Goal: Task Accomplishment & Management: Use online tool/utility

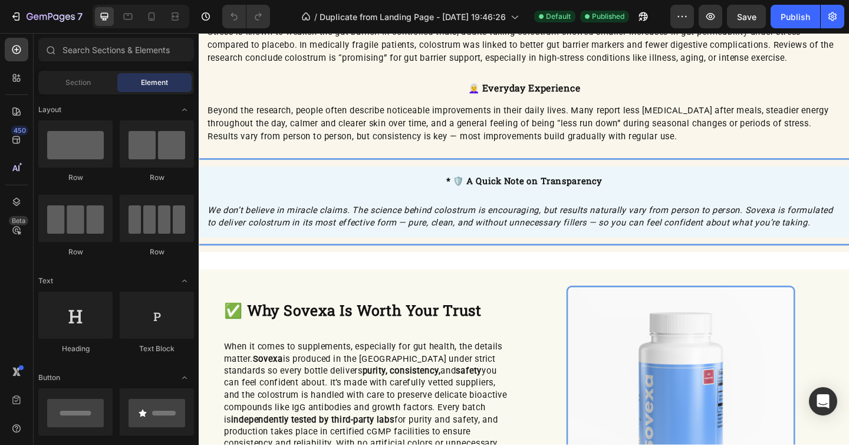
scroll to position [1809, 0]
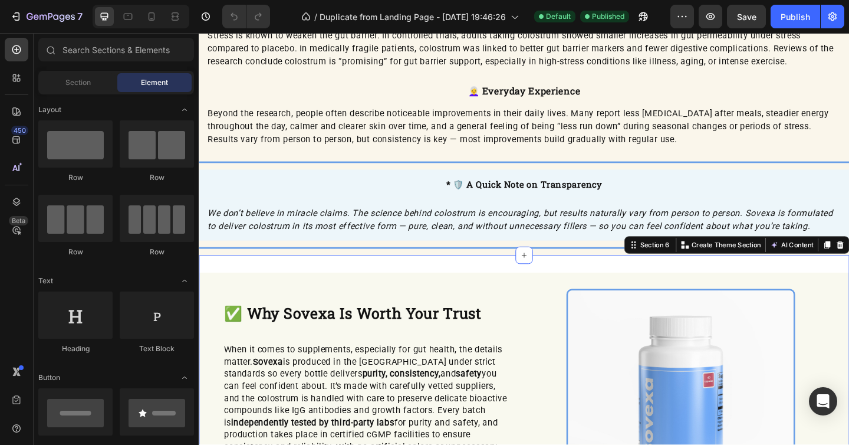
click at [420, 287] on div "✅ Why Sovexa Is Worth Your Trust Heading When it comes to supplements, especial…" at bounding box center [552, 443] width 707 height 337
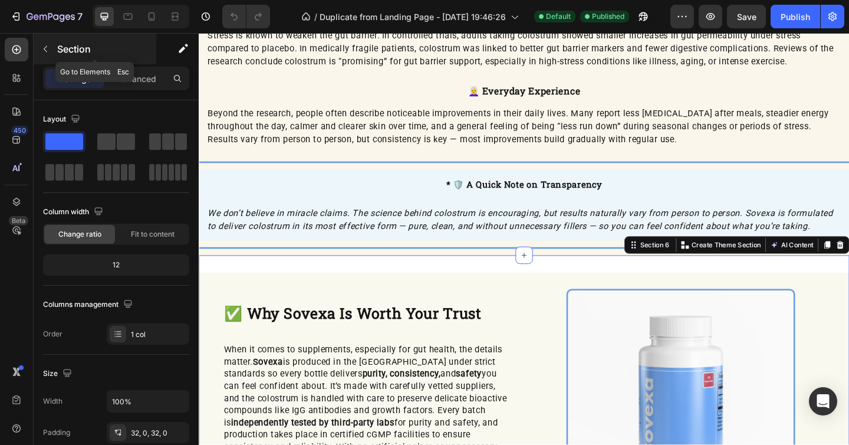
click at [44, 46] on icon "button" at bounding box center [45, 48] width 9 height 9
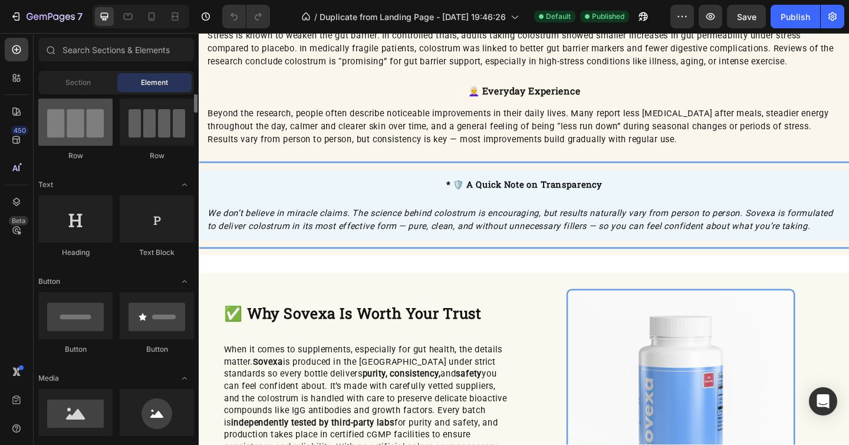
scroll to position [97, 0]
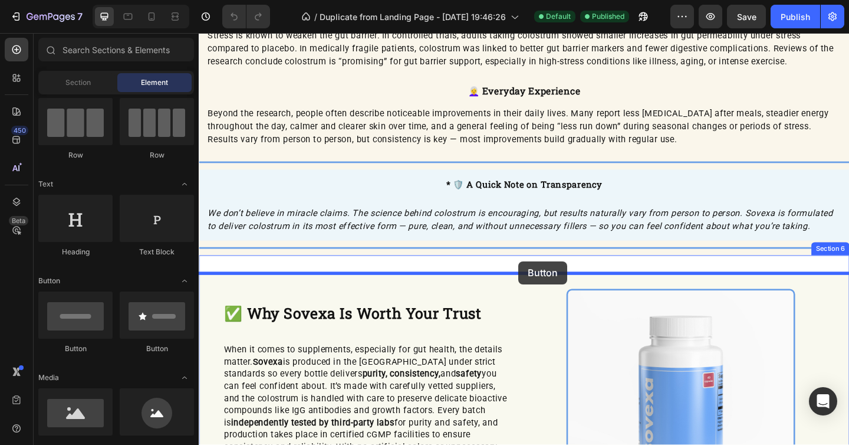
drag, startPoint x: 281, startPoint y: 360, endPoint x: 546, endPoint y: 281, distance: 277.2
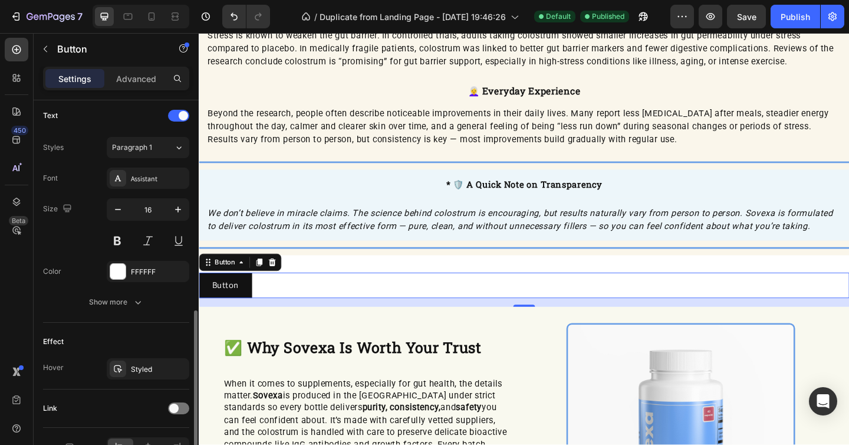
scroll to position [439, 0]
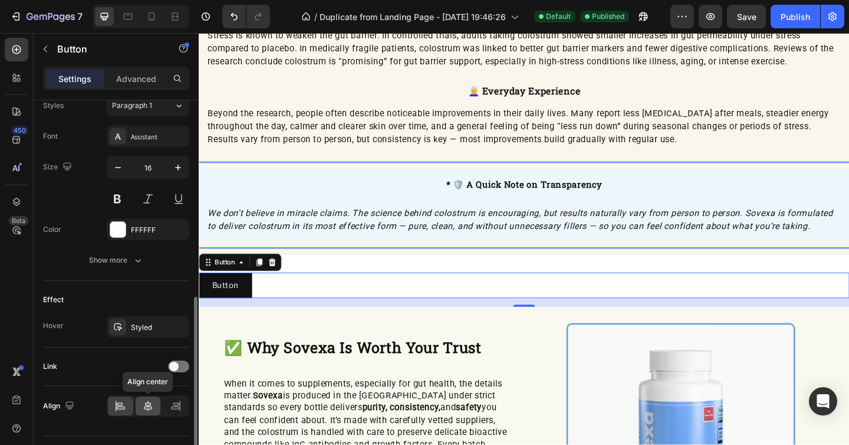
click at [150, 411] on div at bounding box center [148, 405] width 25 height 19
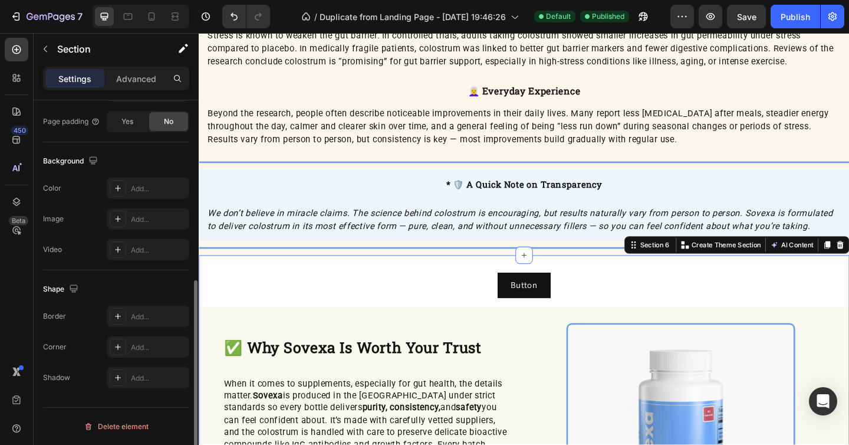
scroll to position [0, 0]
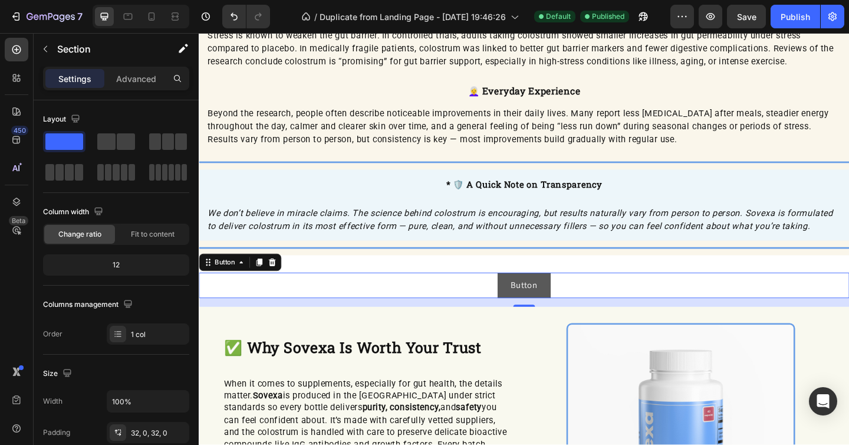
click at [579, 308] on button "Button" at bounding box center [552, 307] width 58 height 27
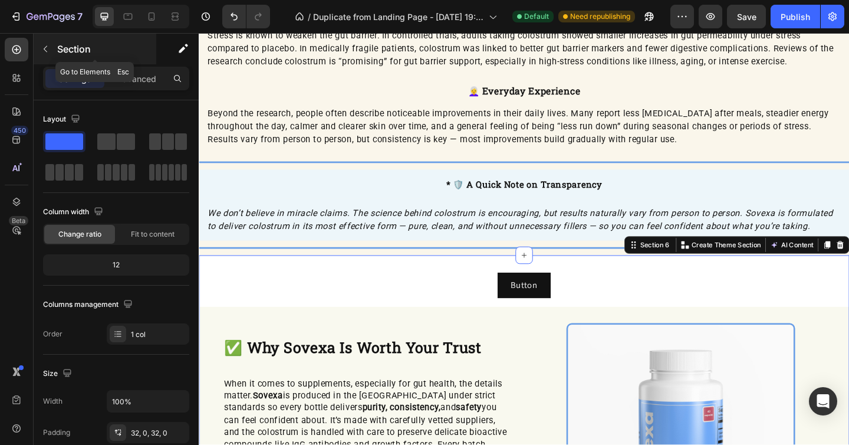
click at [51, 43] on button "button" at bounding box center [45, 48] width 19 height 19
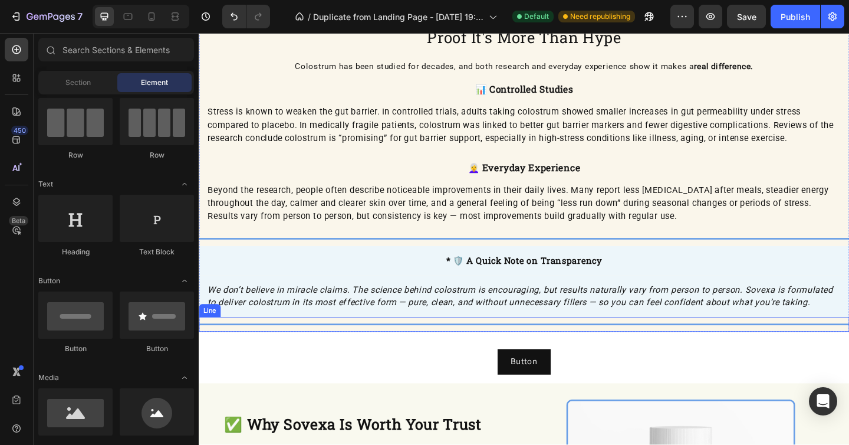
scroll to position [1720, 0]
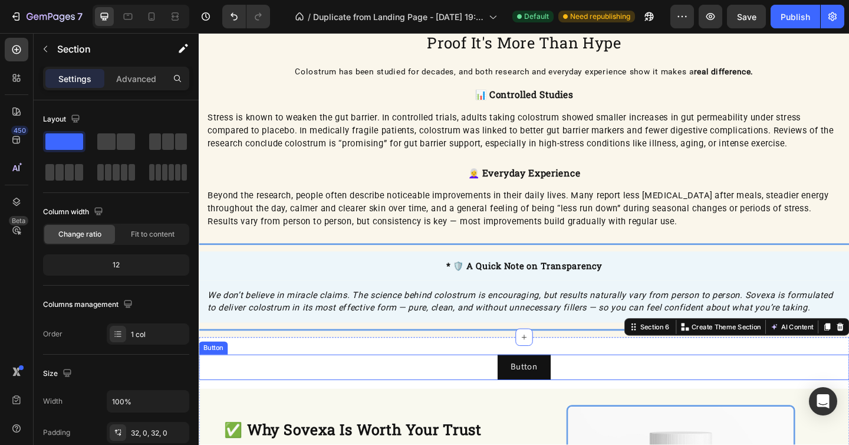
click at [371, 386] on div "Button Button" at bounding box center [552, 396] width 707 height 27
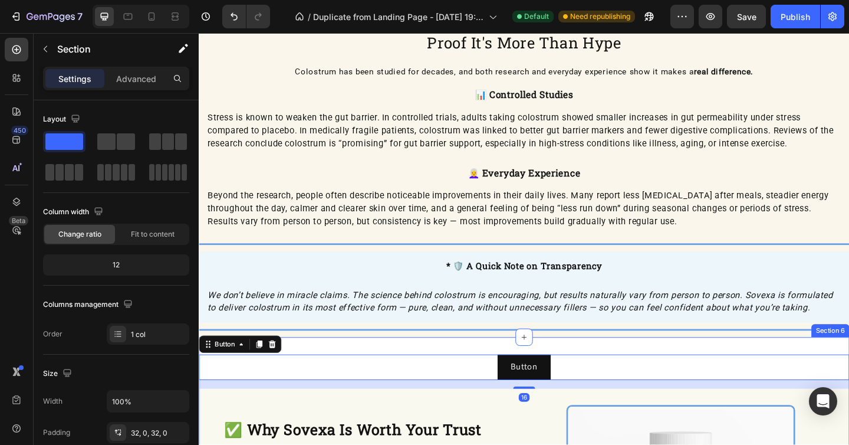
click at [272, 406] on div "Button Button 16" at bounding box center [552, 396] width 707 height 27
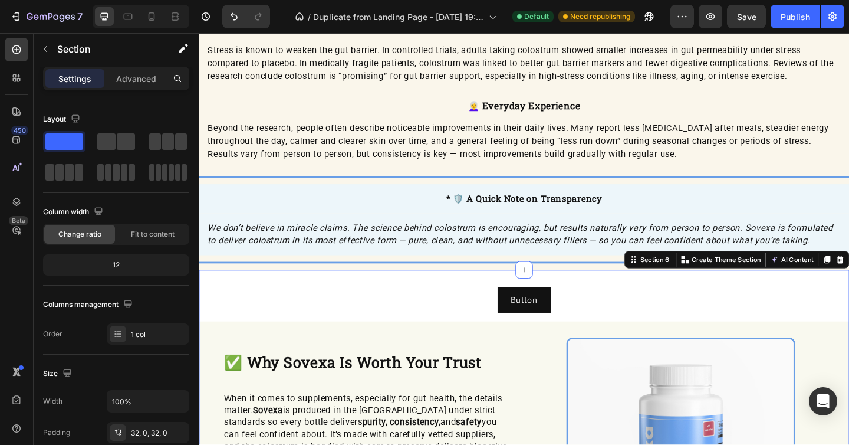
scroll to position [1796, 0]
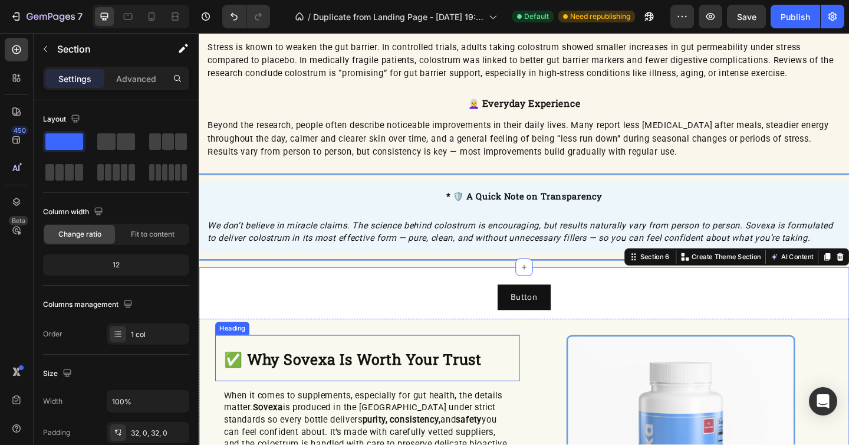
click at [355, 383] on strong "✅ Why Sovexa Is Worth Your Trust" at bounding box center [366, 387] width 280 height 21
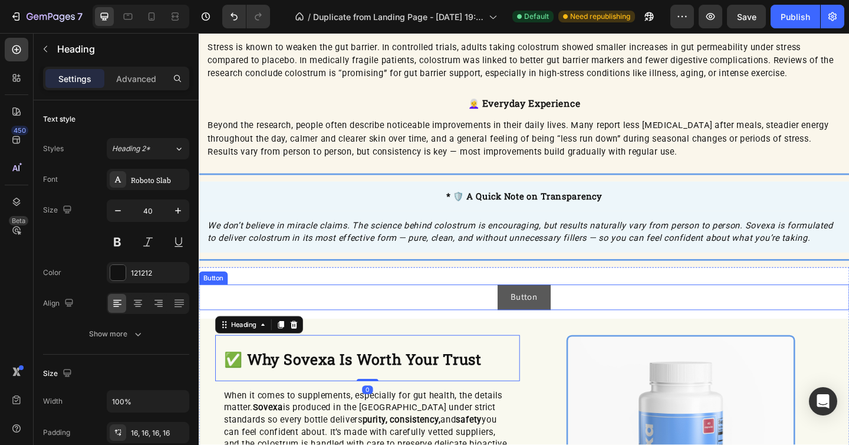
click at [570, 320] on button "Button" at bounding box center [552, 320] width 58 height 27
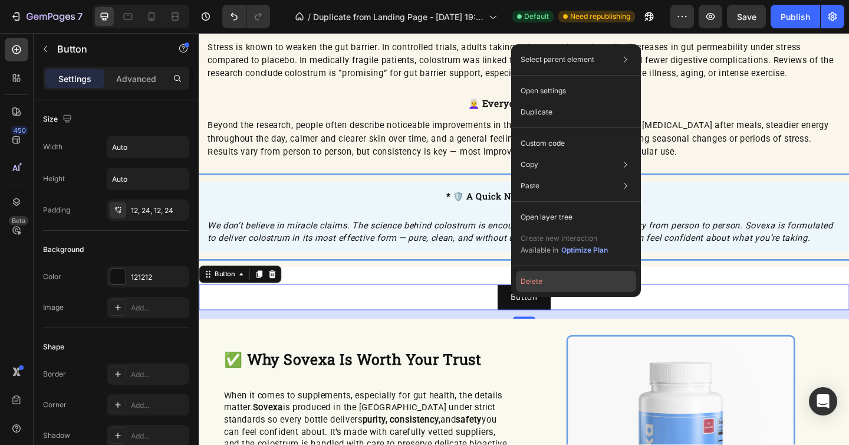
click at [538, 280] on button "Delete" at bounding box center [576, 281] width 120 height 21
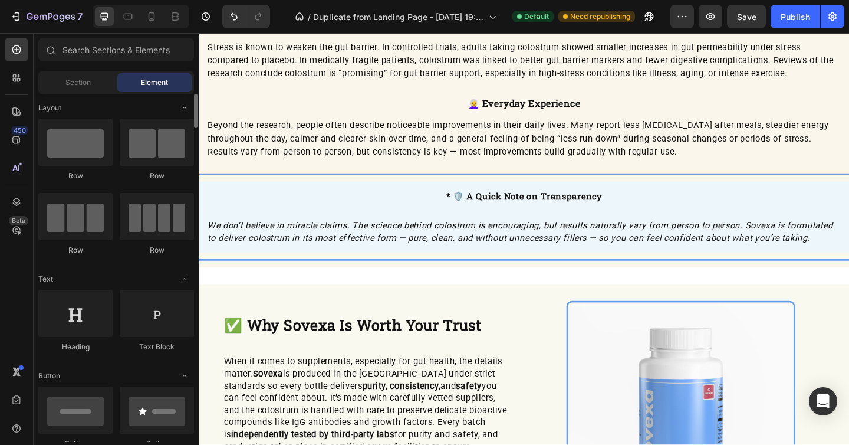
scroll to position [1, 0]
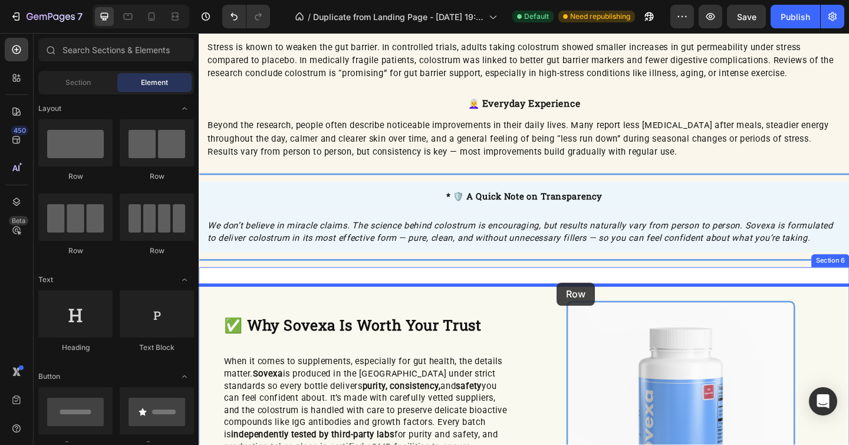
drag, startPoint x: 268, startPoint y: 192, endPoint x: 588, endPoint y: 304, distance: 338.8
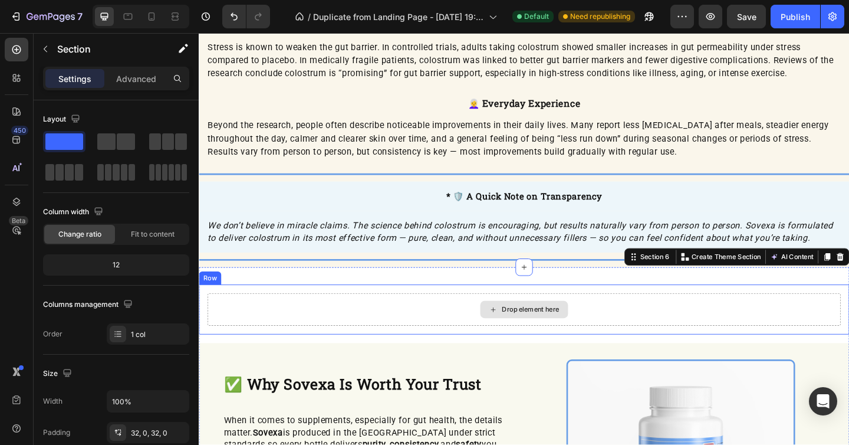
click at [626, 338] on div "Drop element here" at bounding box center [552, 333] width 689 height 35
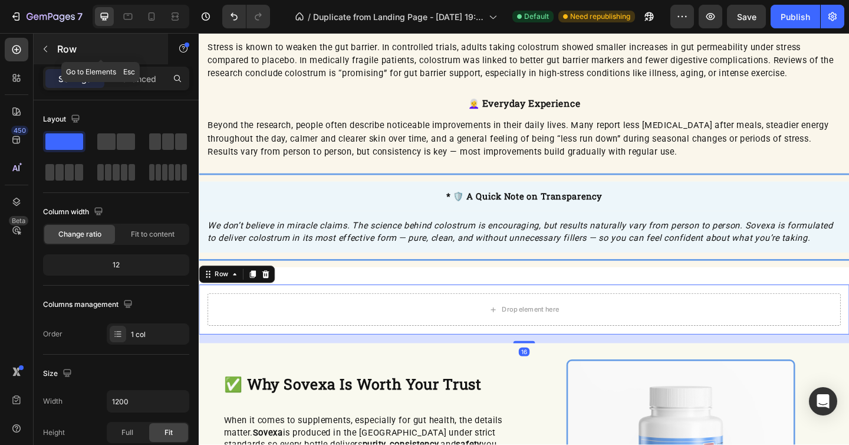
click at [48, 43] on button "button" at bounding box center [45, 48] width 19 height 19
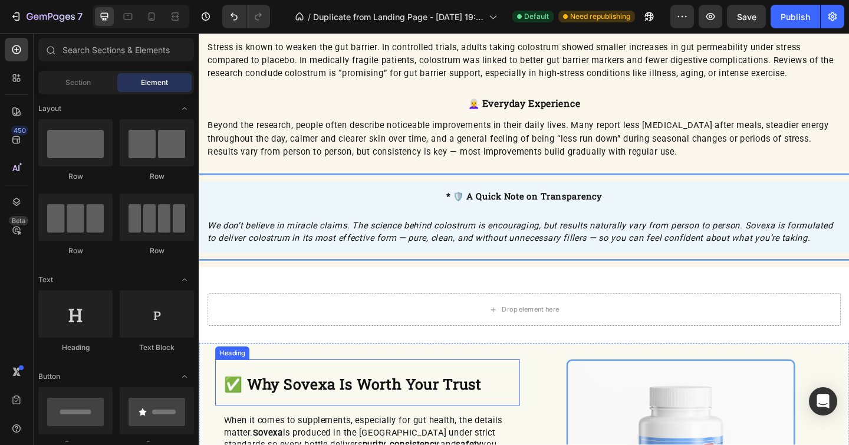
click at [390, 340] on div "Drop element here" at bounding box center [552, 333] width 689 height 35
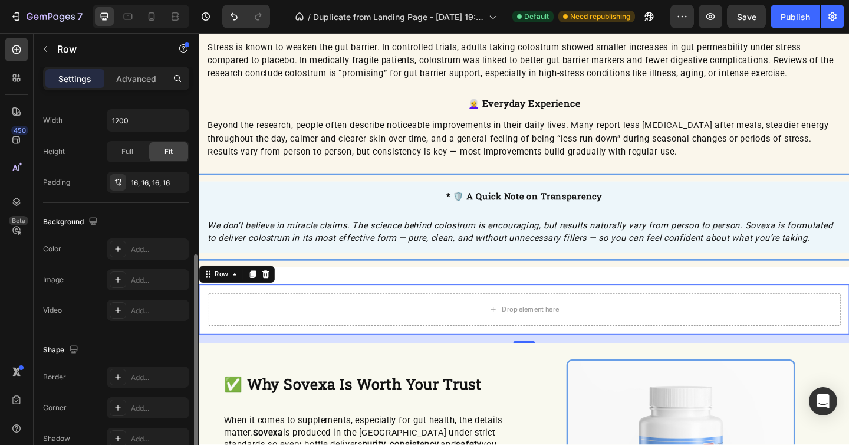
scroll to position [285, 0]
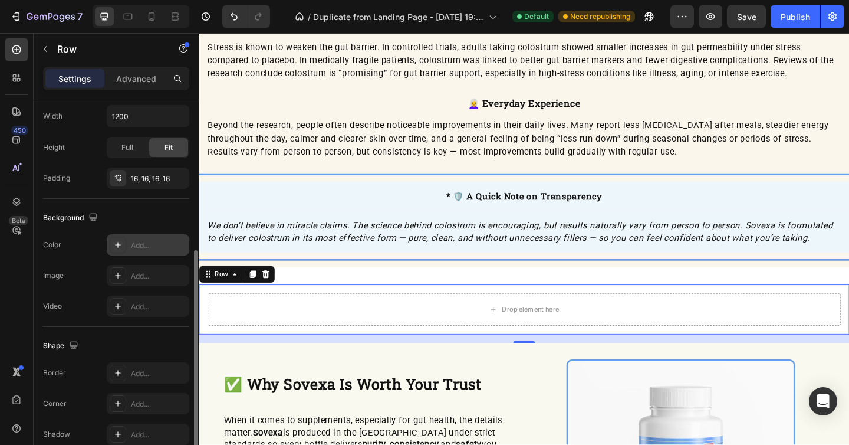
click at [129, 240] on div "Add..." at bounding box center [148, 244] width 83 height 21
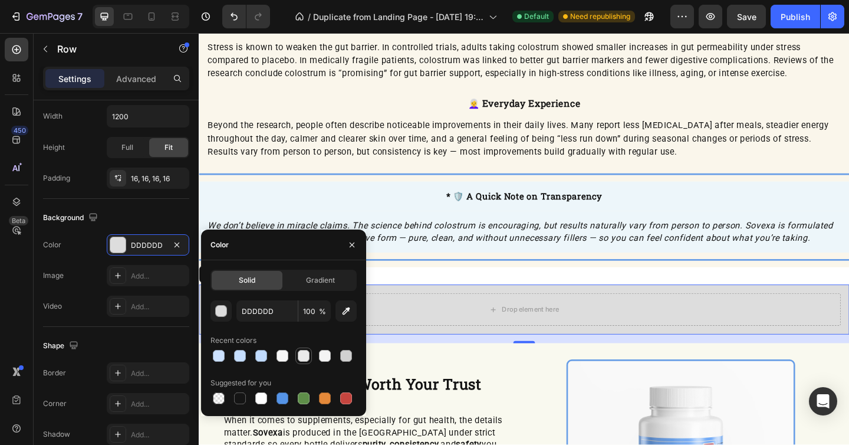
click at [304, 357] on div at bounding box center [304, 356] width 12 height 12
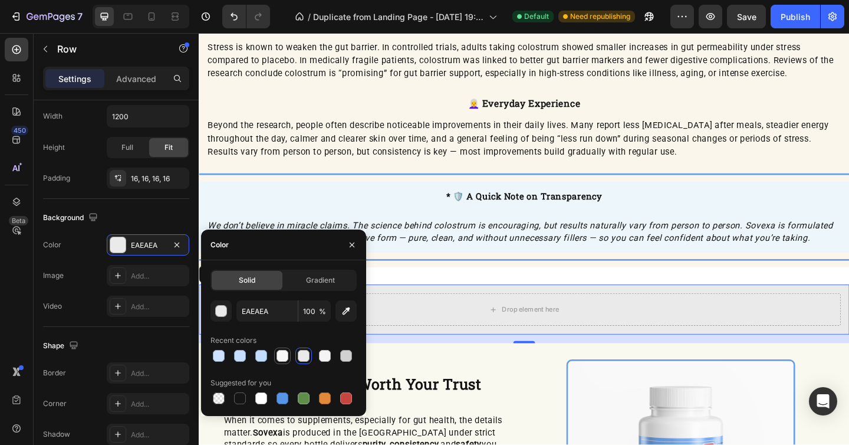
click at [286, 355] on div at bounding box center [282, 356] width 12 height 12
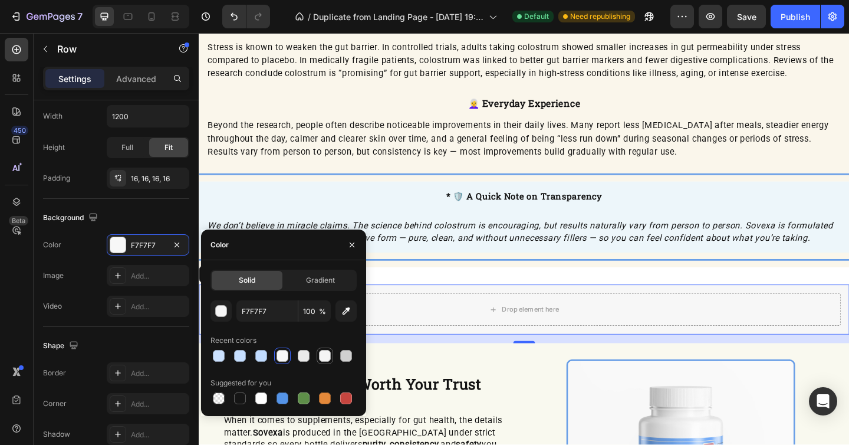
click at [331, 356] on div at bounding box center [325, 355] width 14 height 14
click at [308, 355] on div at bounding box center [304, 356] width 12 height 12
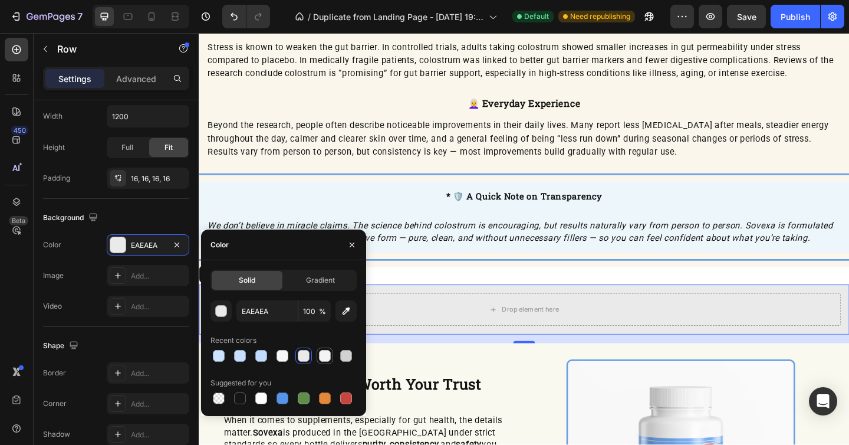
click at [326, 354] on div at bounding box center [325, 356] width 12 height 12
type input "F4F4F4"
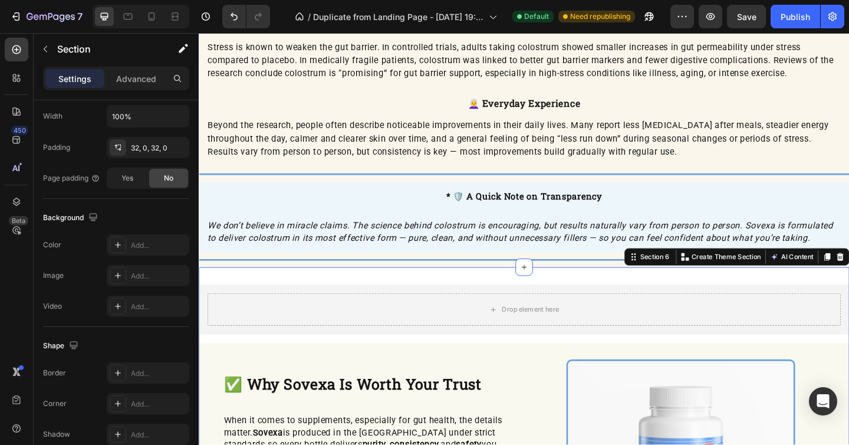
scroll to position [0, 0]
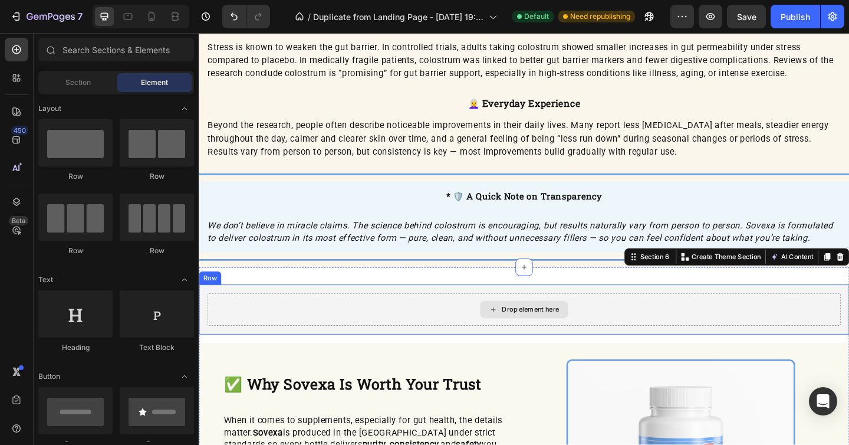
click at [560, 324] on div "Drop element here" at bounding box center [553, 333] width 96 height 19
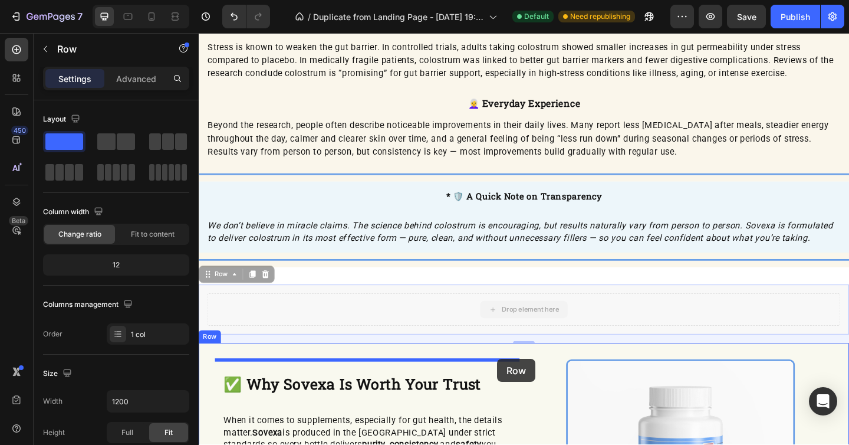
drag, startPoint x: 584, startPoint y: 344, endPoint x: 523, endPoint y: 387, distance: 74.8
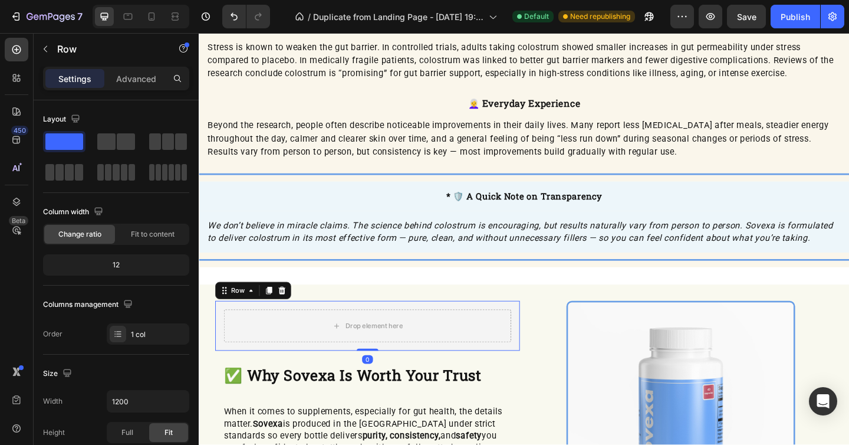
scroll to position [1789, 0]
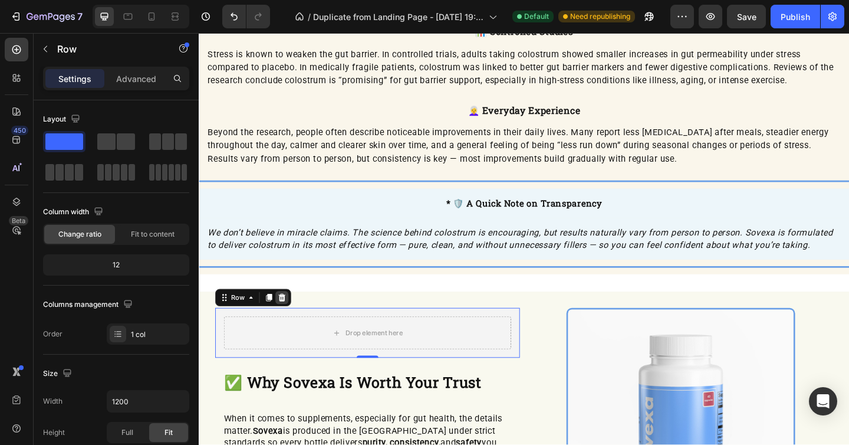
click at [292, 323] on icon at bounding box center [288, 320] width 9 height 9
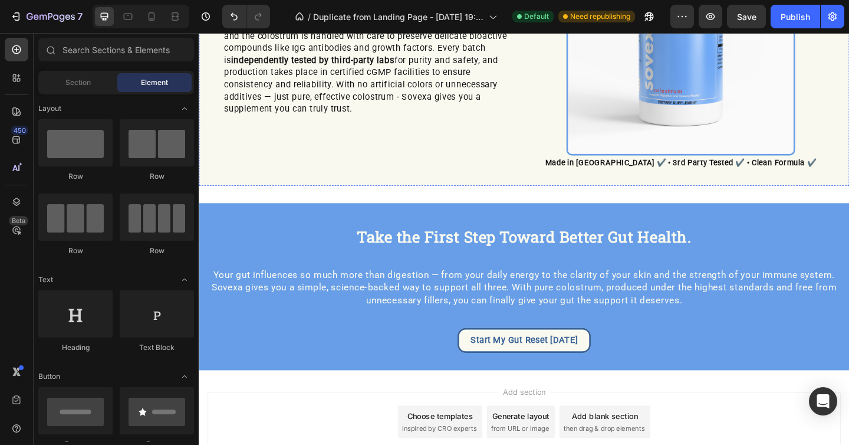
scroll to position [2211, 0]
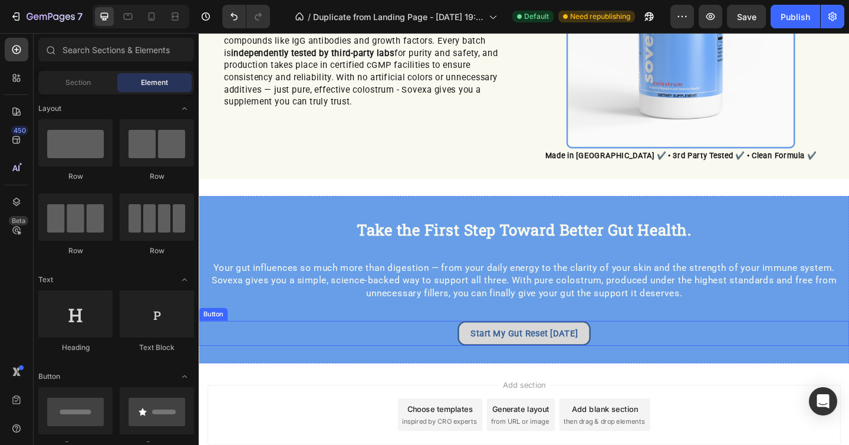
click at [563, 347] on link "Start My Gut Reset [DATE]" at bounding box center [552, 359] width 145 height 27
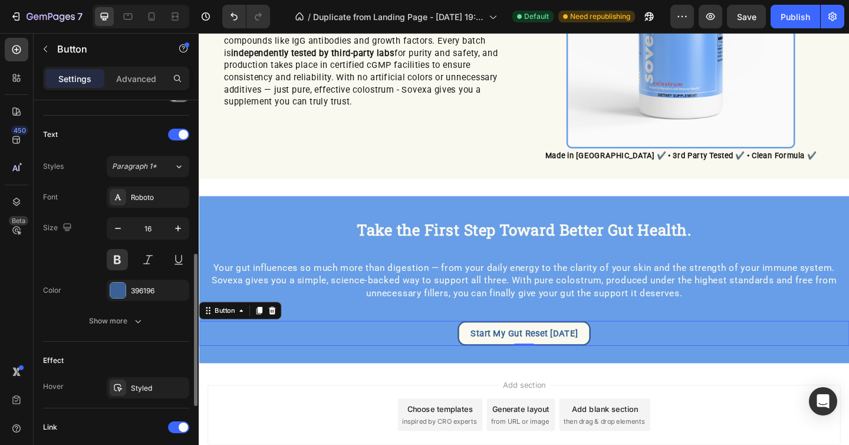
scroll to position [380, 0]
click at [172, 228] on icon "button" at bounding box center [178, 226] width 12 height 12
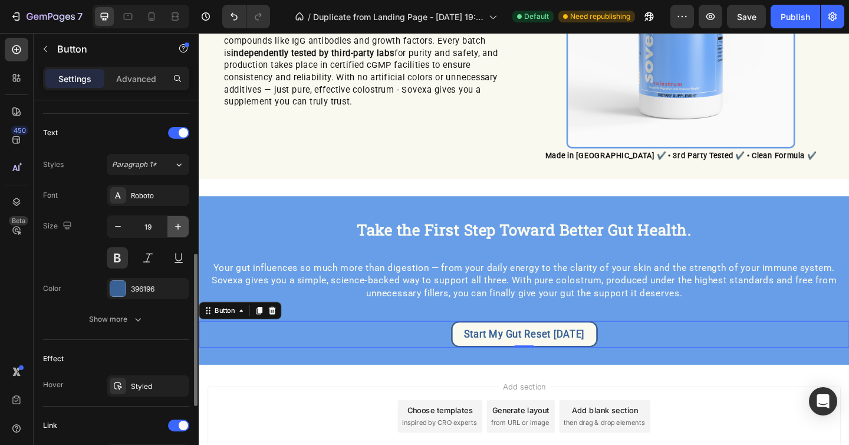
click at [172, 228] on icon "button" at bounding box center [178, 226] width 12 height 12
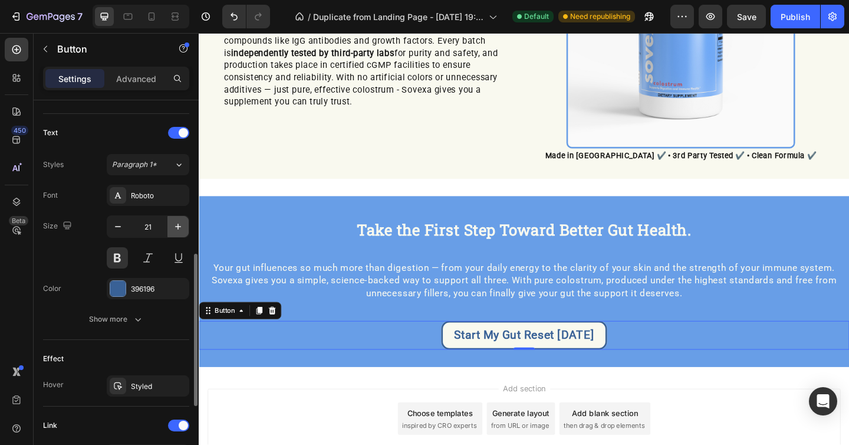
click at [172, 228] on icon "button" at bounding box center [178, 226] width 12 height 12
type input "23"
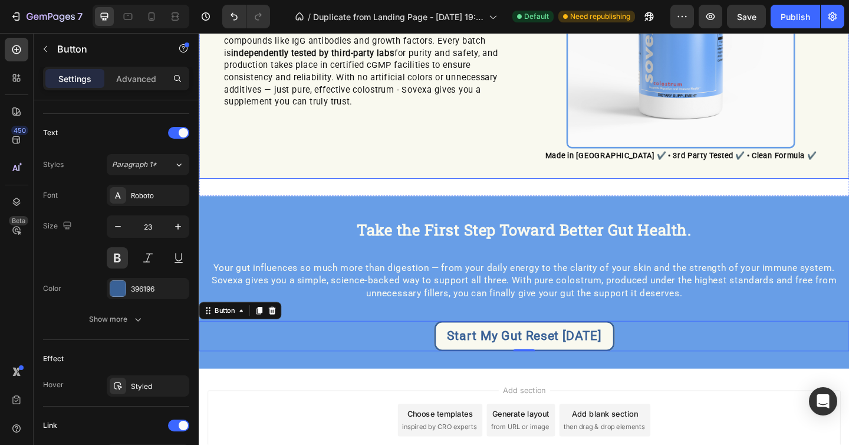
click at [394, 156] on div "✅ Why Sovexa Is Worth Your Trust Heading When it comes to supplements, especial…" at bounding box center [381, 42] width 331 height 264
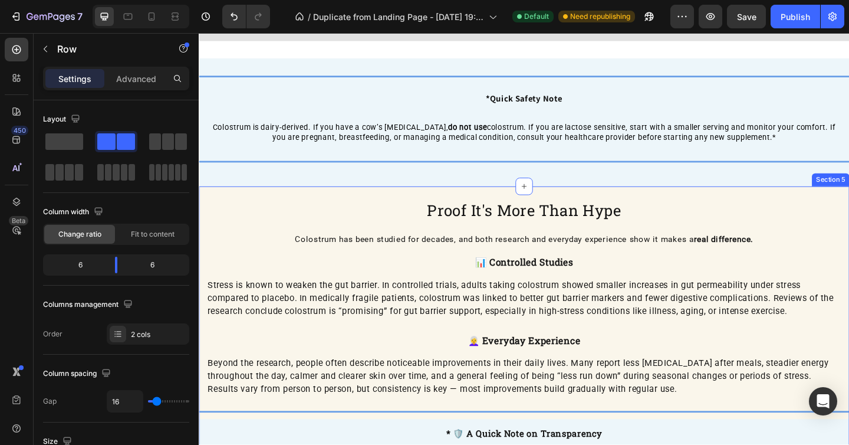
scroll to position [1535, 0]
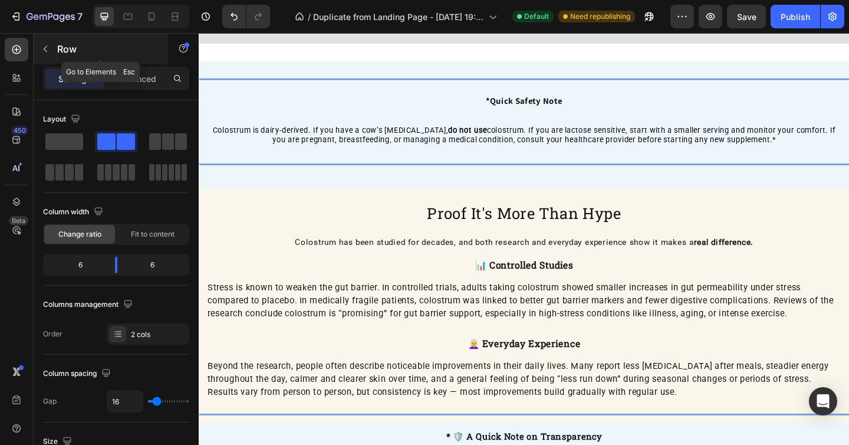
click at [52, 47] on button "button" at bounding box center [45, 48] width 19 height 19
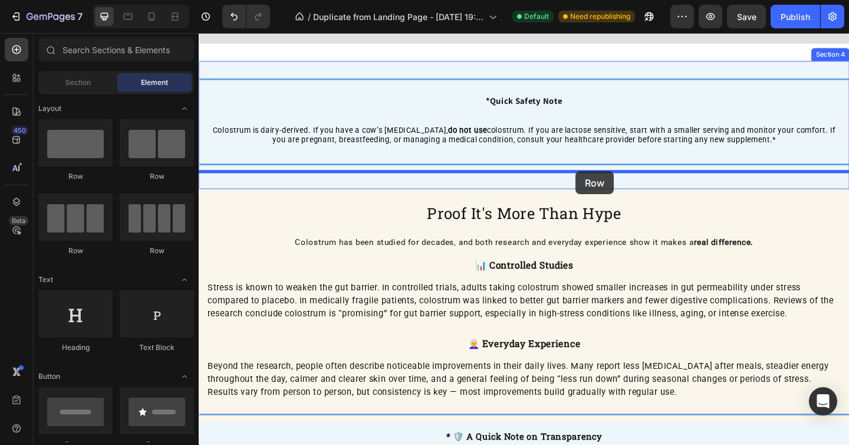
drag, startPoint x: 268, startPoint y: 177, endPoint x: 608, endPoint y: 183, distance: 340.2
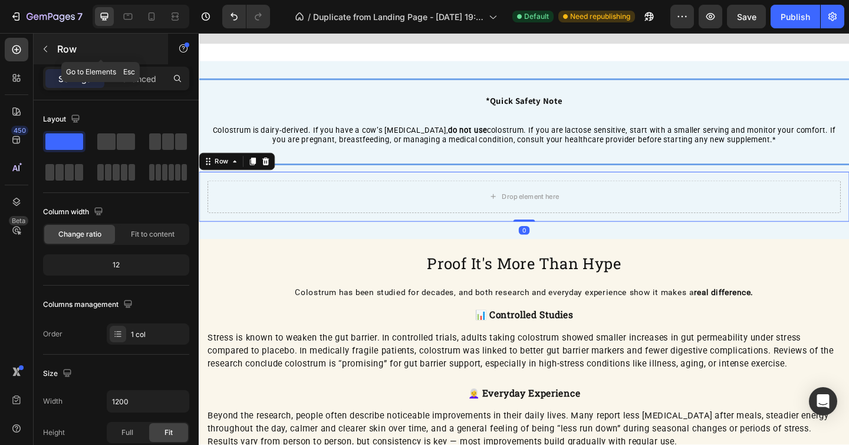
click at [46, 47] on icon "button" at bounding box center [45, 48] width 9 height 9
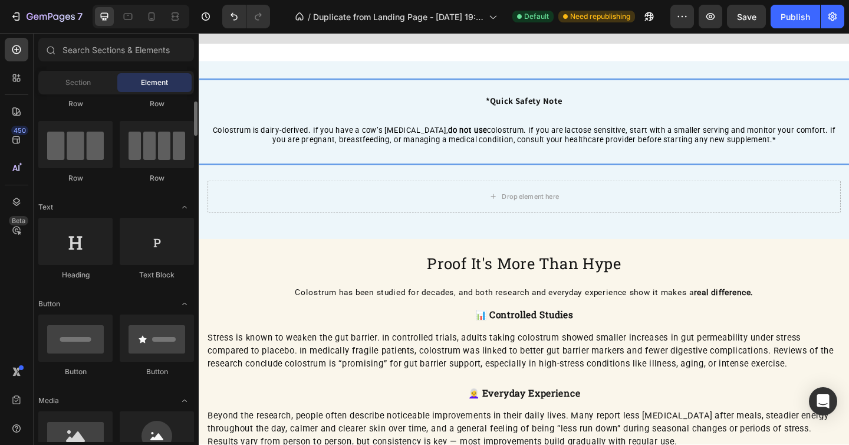
scroll to position [82, 0]
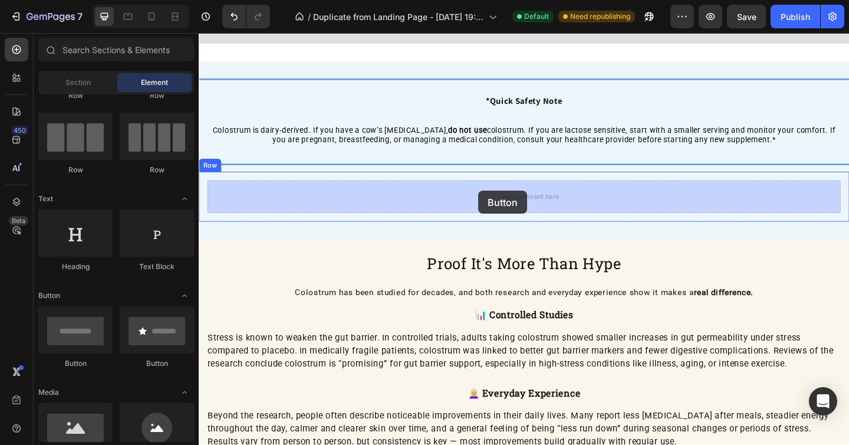
drag, startPoint x: 247, startPoint y: 374, endPoint x: 503, endPoint y: 205, distance: 307.1
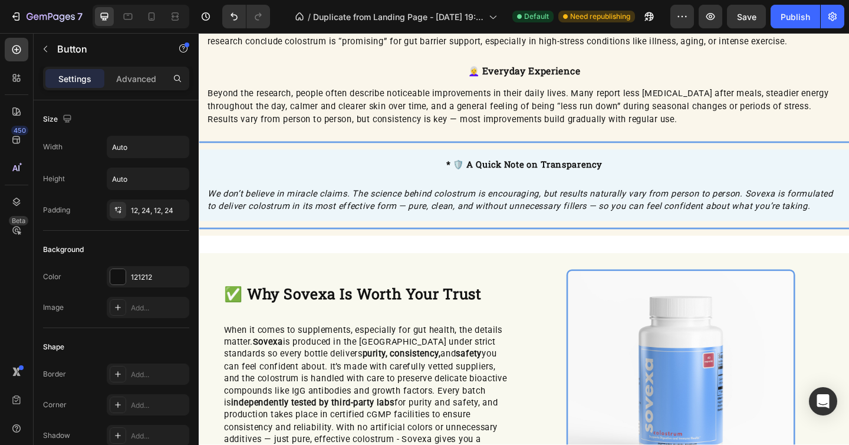
scroll to position [1863, 0]
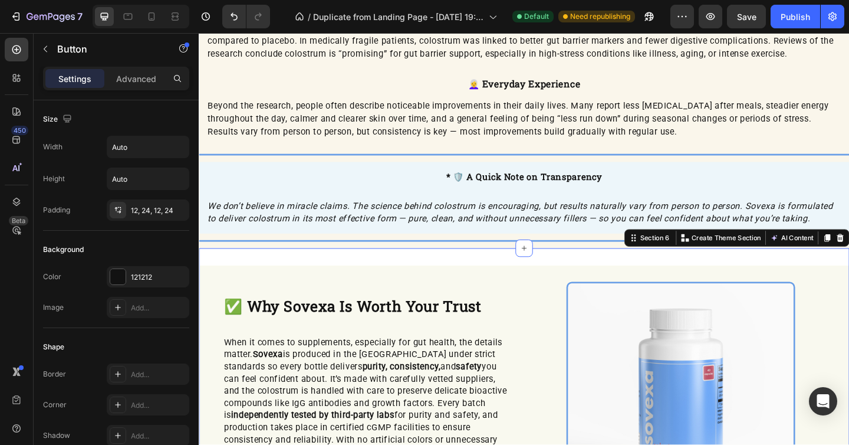
click at [510, 274] on div "✅ Why Sovexa Is Worth Your Trust Heading When it comes to supplements, especial…" at bounding box center [552, 435] width 707 height 337
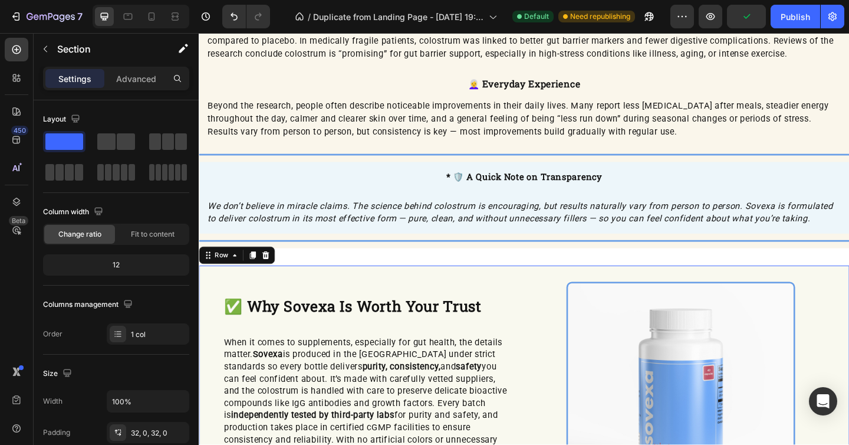
click at [511, 292] on div "✅ Why Sovexa Is Worth Your Trust Heading When it comes to supplements, especial…" at bounding box center [552, 435] width 707 height 299
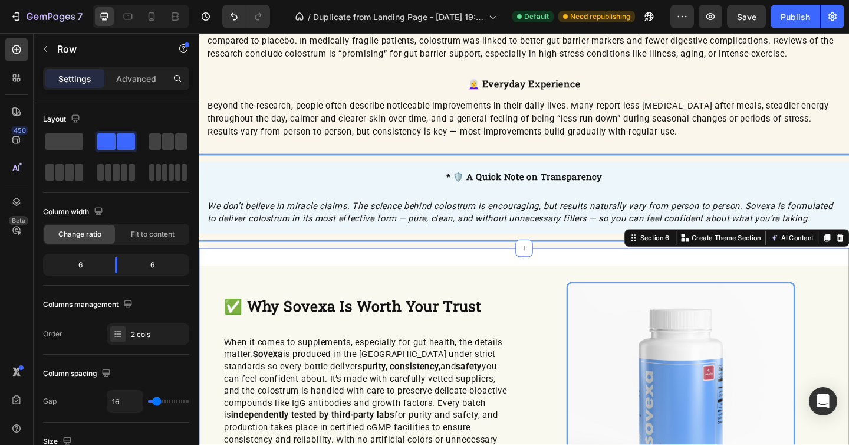
click at [515, 275] on div "✅ Why Sovexa Is Worth Your Trust Heading When it comes to supplements, especial…" at bounding box center [552, 435] width 707 height 337
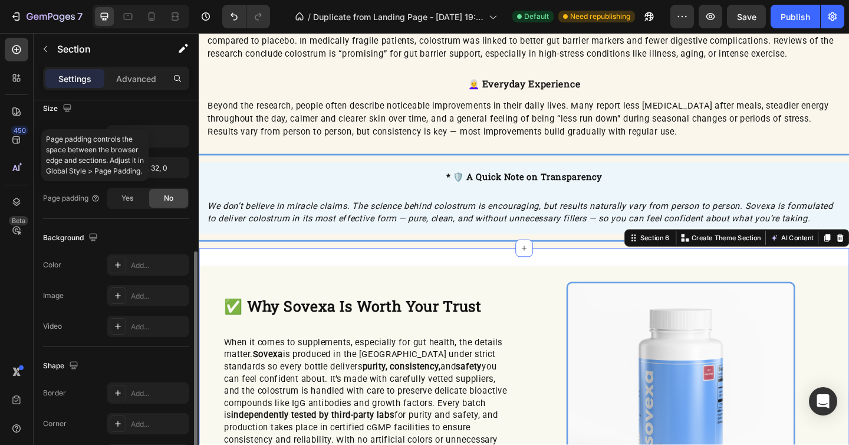
scroll to position [287, 0]
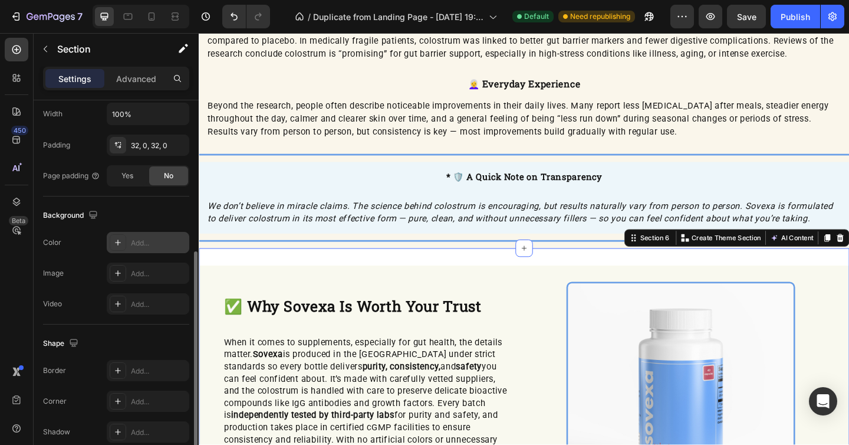
click at [156, 242] on div "Add..." at bounding box center [158, 243] width 55 height 11
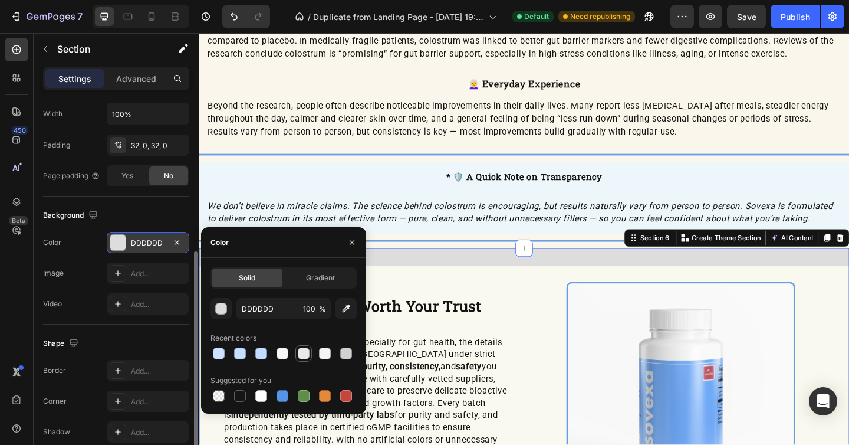
click at [309, 357] on div at bounding box center [304, 353] width 12 height 12
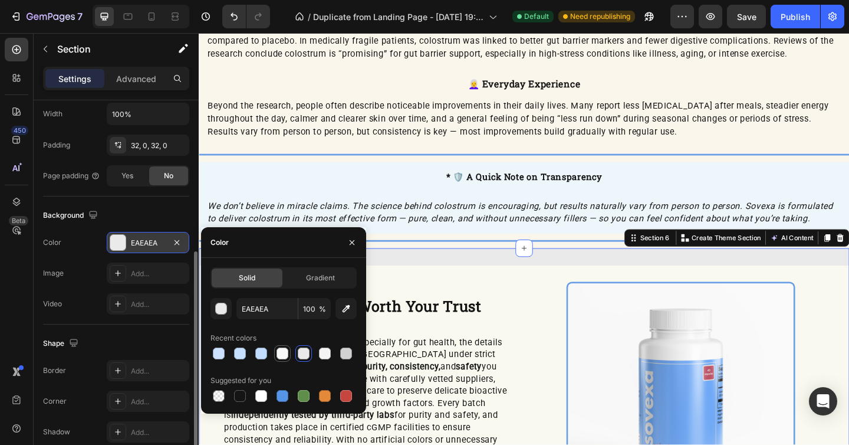
click at [285, 354] on div at bounding box center [282, 353] width 12 height 12
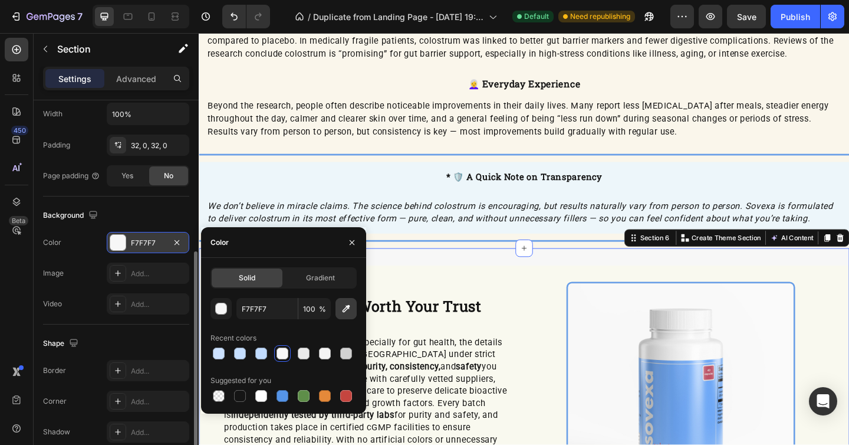
click at [347, 312] on icon "button" at bounding box center [346, 308] width 12 height 12
type input "F9F9EF"
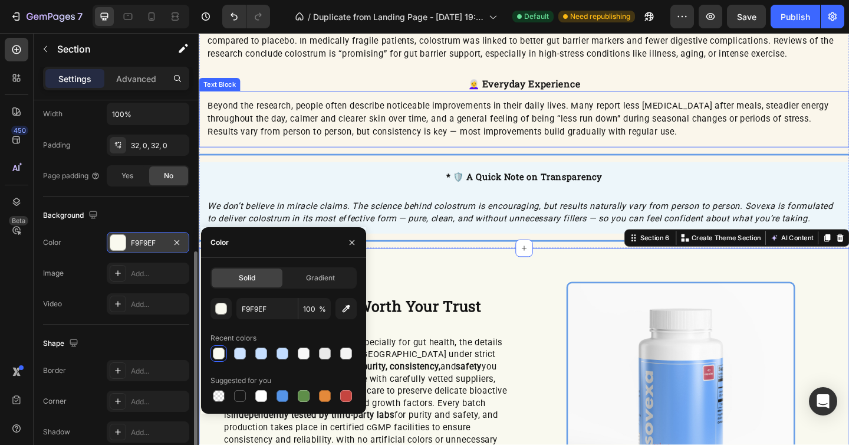
click at [650, 140] on span "Beyond the research, people often describe noticeable improvements in their dai…" at bounding box center [546, 126] width 676 height 39
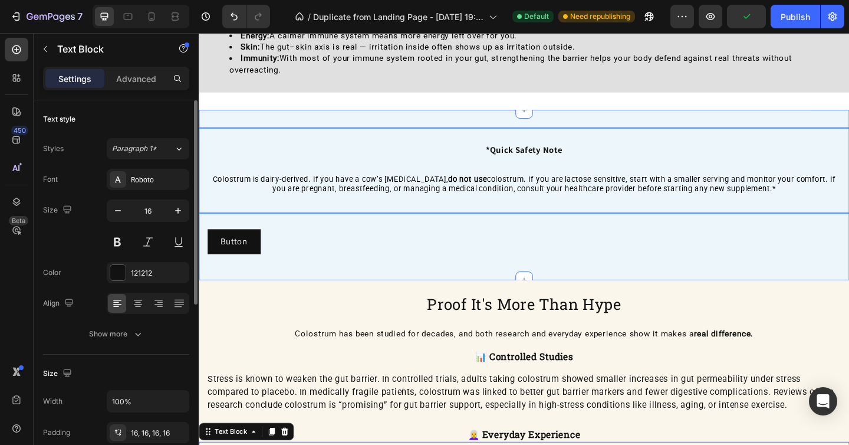
scroll to position [1483, 0]
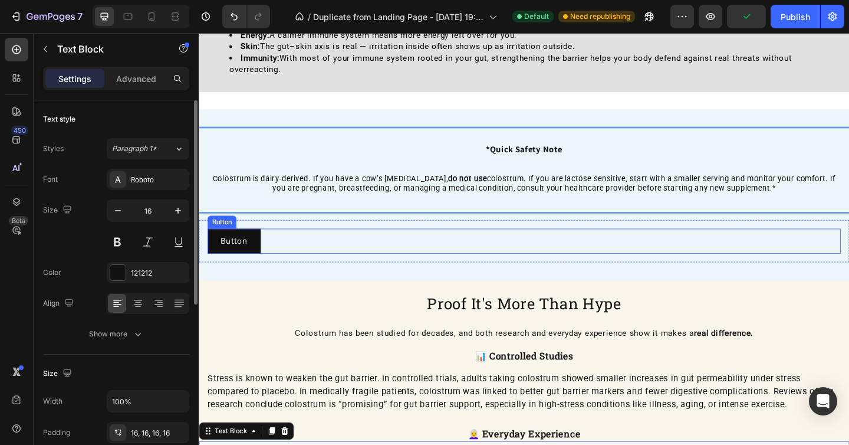
click at [343, 264] on div "Button Button" at bounding box center [552, 259] width 689 height 27
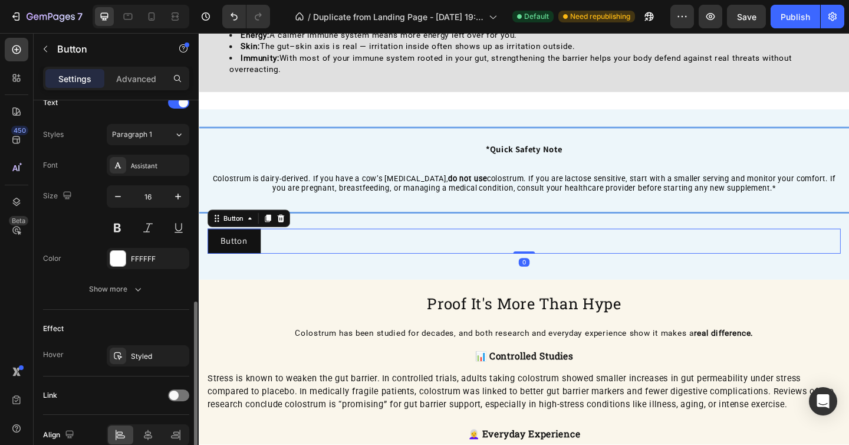
scroll to position [467, 0]
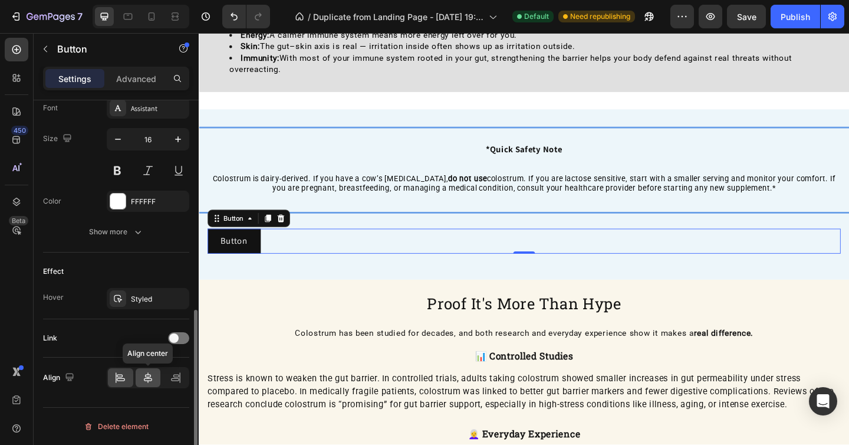
click at [154, 378] on div at bounding box center [148, 377] width 25 height 19
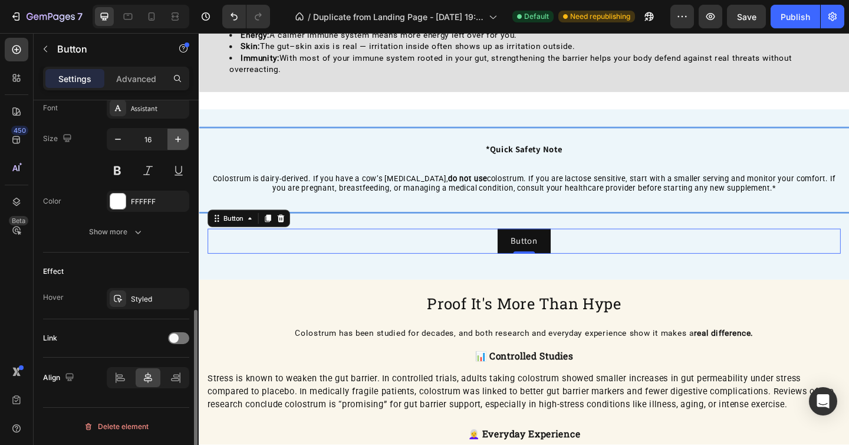
click at [175, 139] on icon "button" at bounding box center [178, 139] width 6 height 6
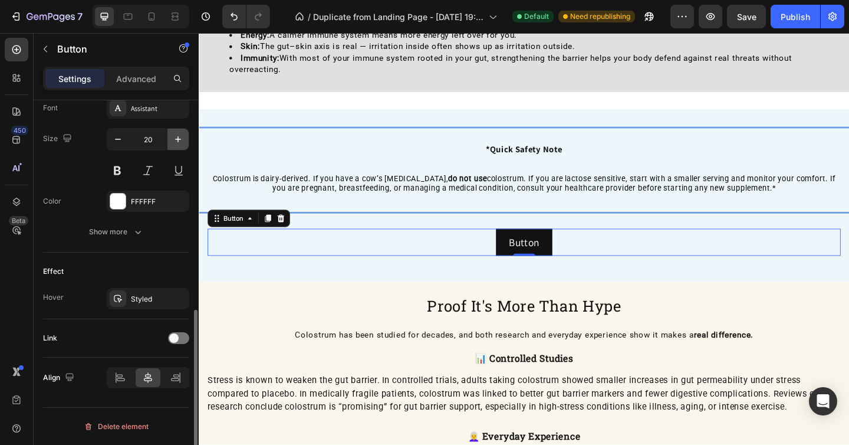
click at [175, 139] on icon "button" at bounding box center [178, 139] width 6 height 6
type input "22"
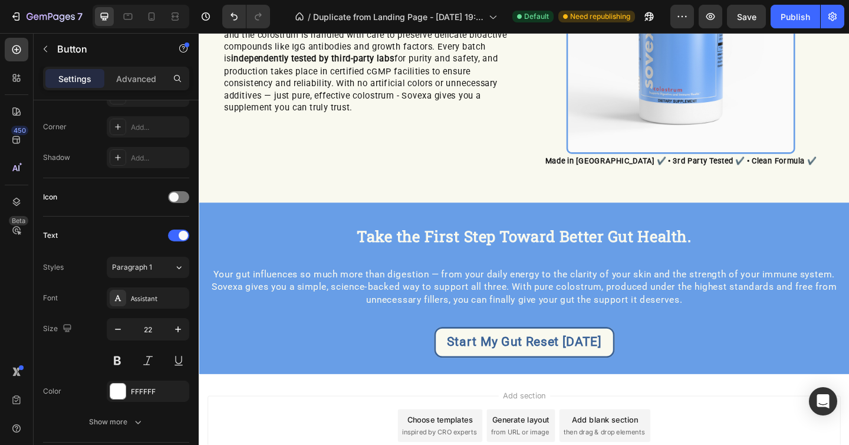
scroll to position [2349, 0]
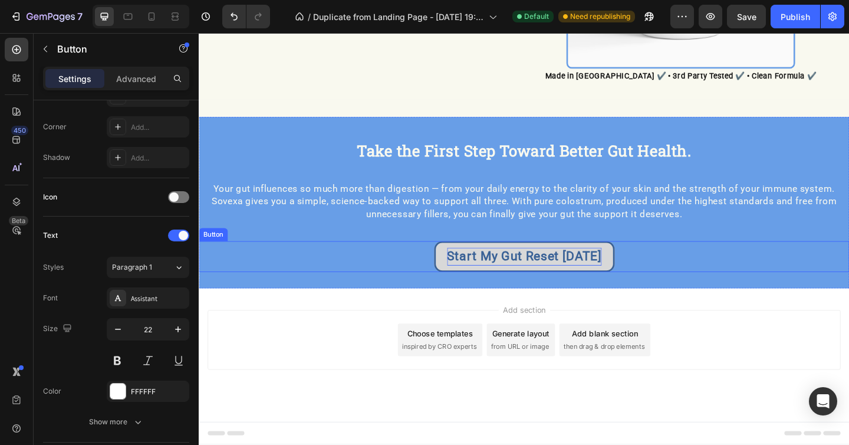
click at [571, 281] on p "Start My Gut Reset [DATE]" at bounding box center [553, 275] width 168 height 19
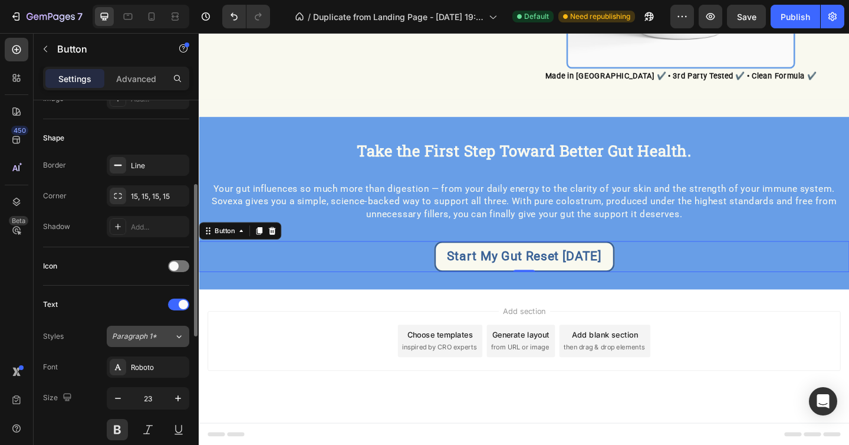
scroll to position [208, 0]
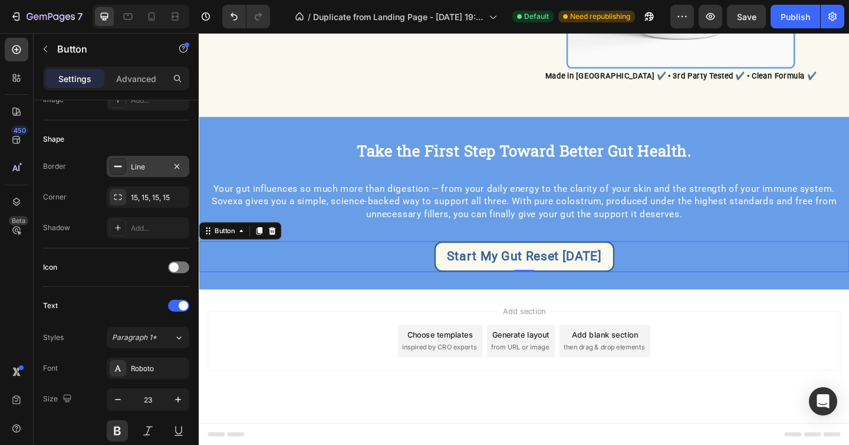
click at [154, 166] on div "Line" at bounding box center [148, 167] width 34 height 11
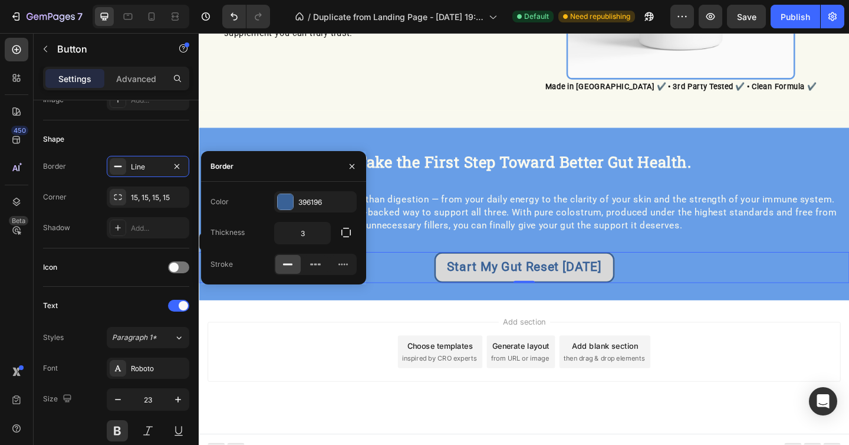
scroll to position [2335, 0]
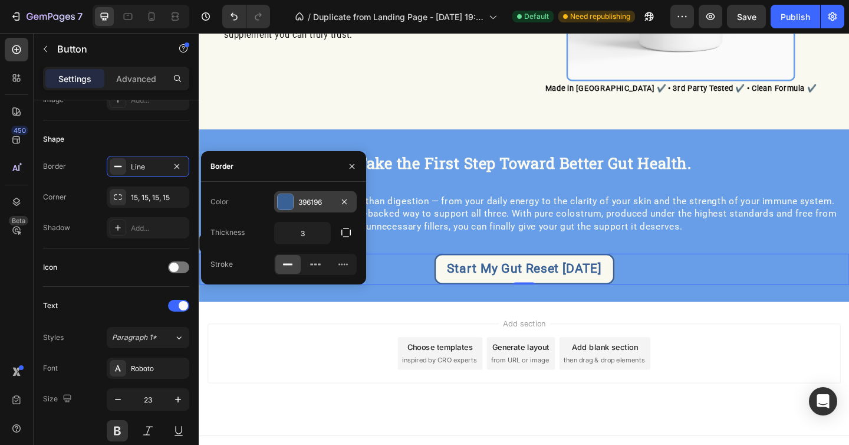
click at [321, 202] on div "396196" at bounding box center [315, 202] width 34 height 11
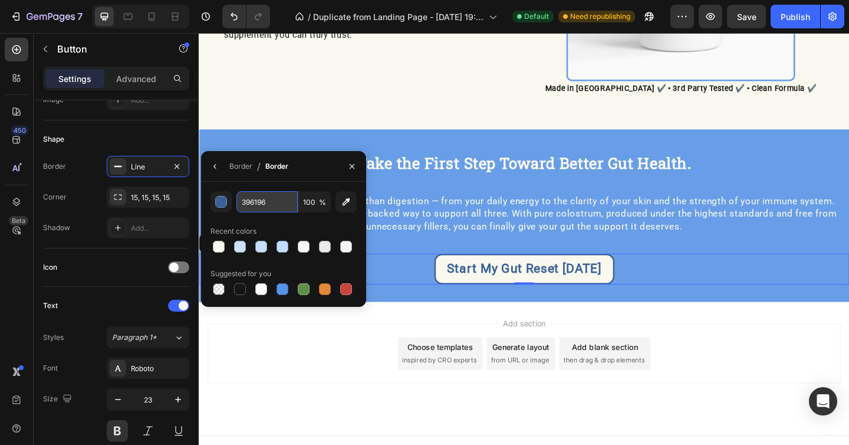
click at [267, 208] on input "396196" at bounding box center [266, 201] width 61 height 21
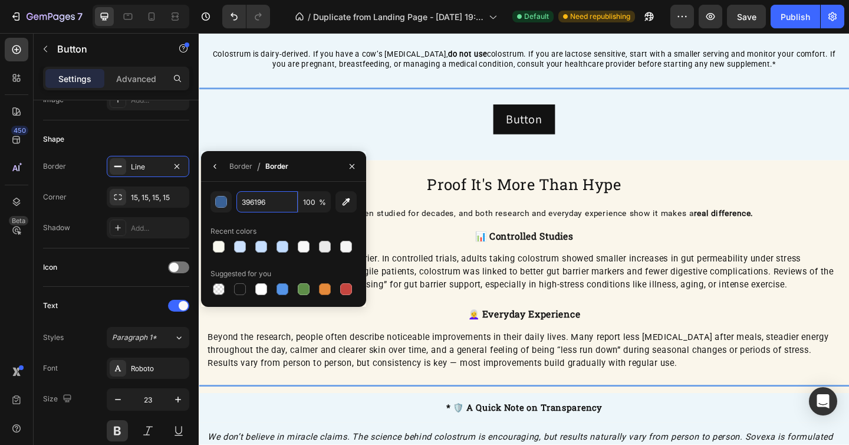
scroll to position [1616, 0]
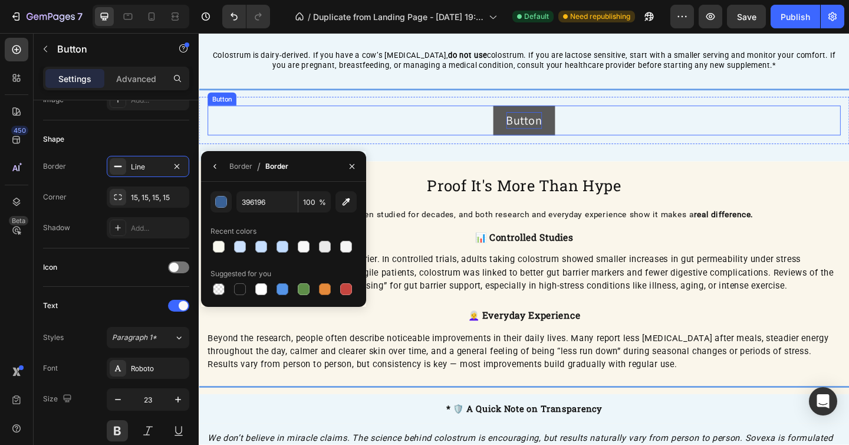
click at [570, 124] on p "Button" at bounding box center [552, 128] width 39 height 18
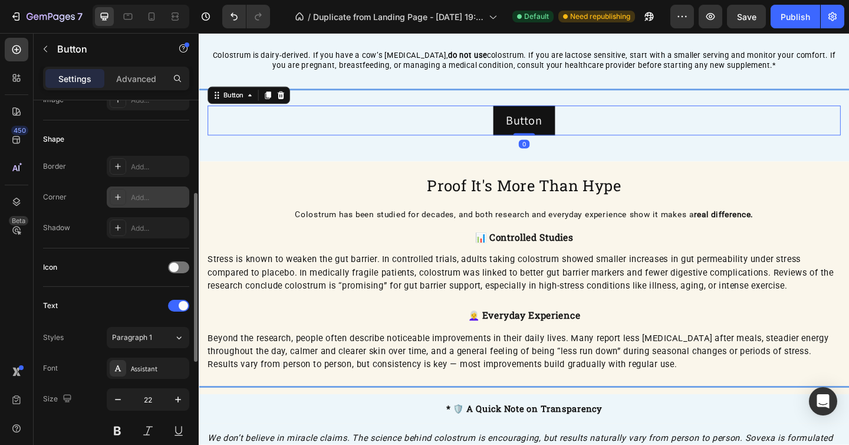
click at [156, 195] on div "Add..." at bounding box center [158, 197] width 55 height 11
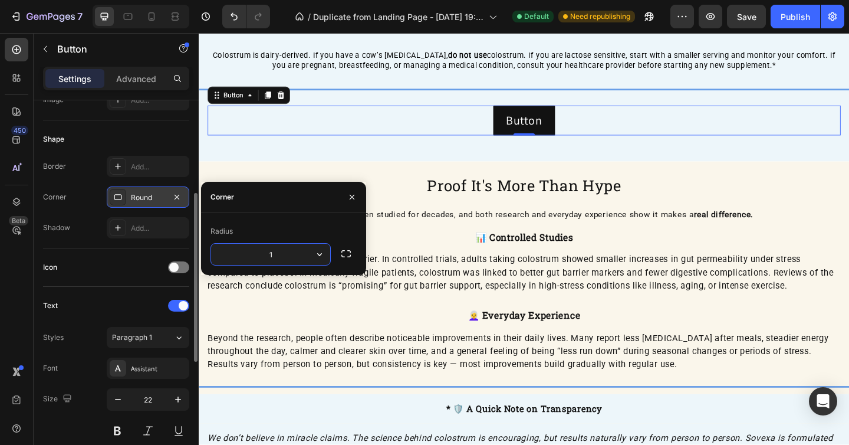
type input "15"
click at [155, 173] on div "Add..." at bounding box center [148, 166] width 83 height 21
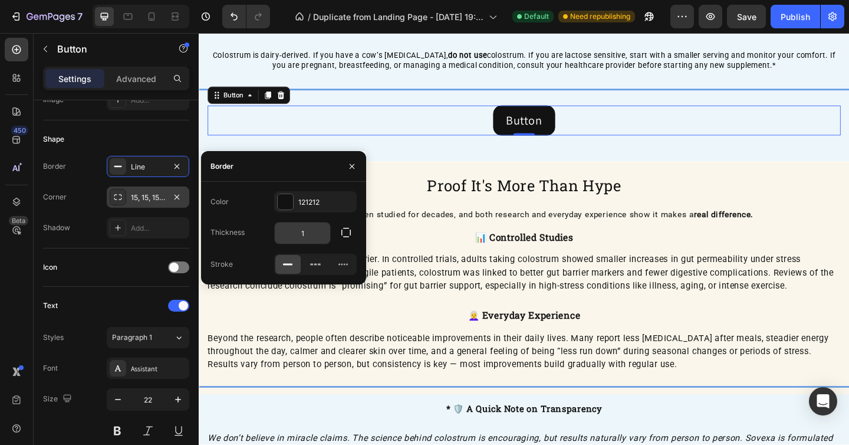
click at [316, 231] on input "1" at bounding box center [302, 232] width 55 height 21
type input "3"
click at [310, 196] on div "121212" at bounding box center [315, 201] width 83 height 21
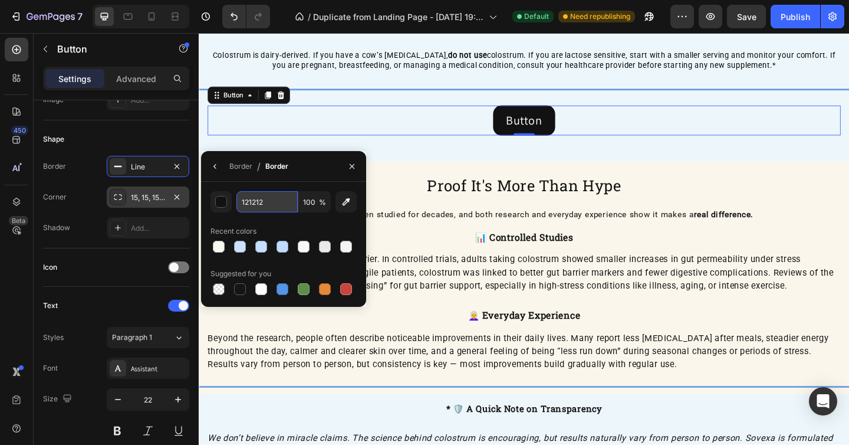
click at [267, 205] on input "121212" at bounding box center [266, 201] width 61 height 21
paste input "396196"
type input "396196"
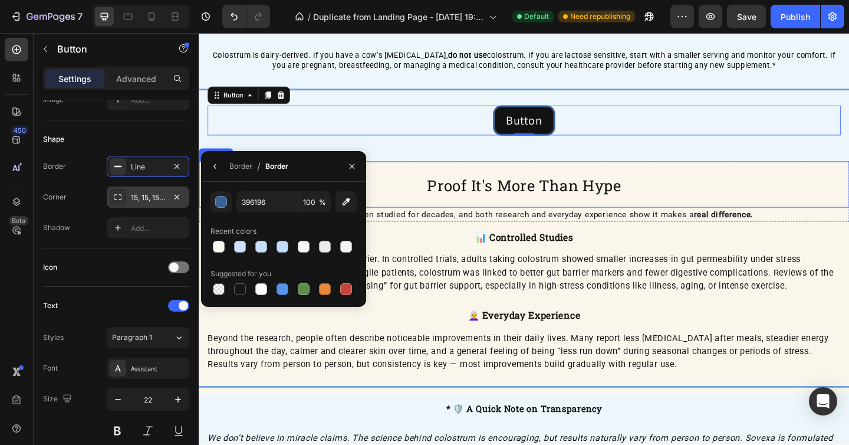
click at [496, 179] on h2 "Proof It's More Than Hype" at bounding box center [552, 198] width 707 height 50
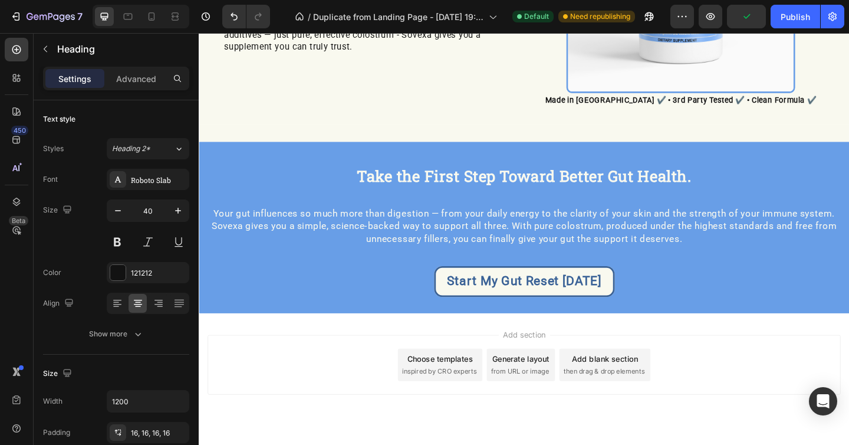
scroll to position [2349, 0]
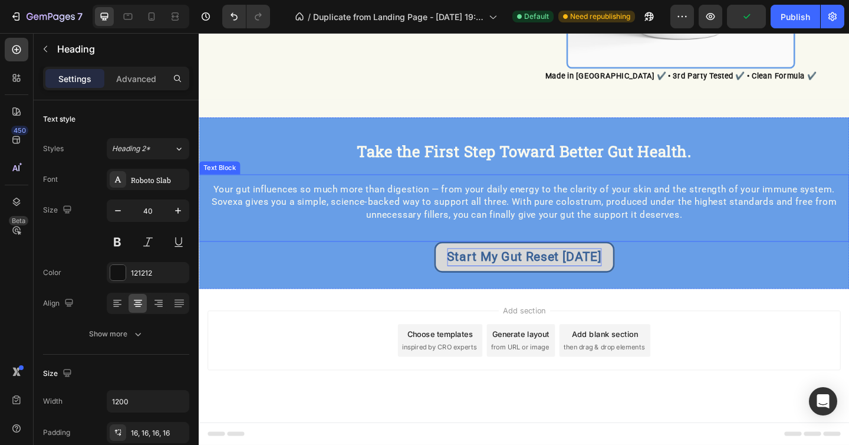
click at [597, 275] on p "Start My Gut Reset [DATE]" at bounding box center [553, 276] width 168 height 19
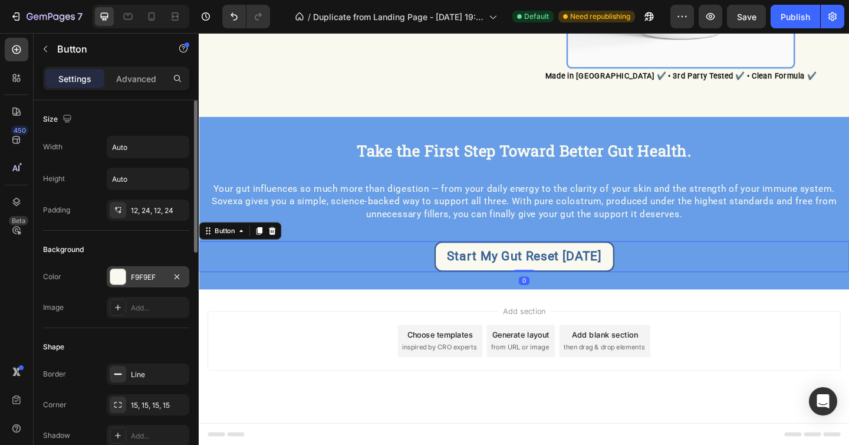
click at [150, 272] on div "F9F9EF" at bounding box center [148, 277] width 34 height 11
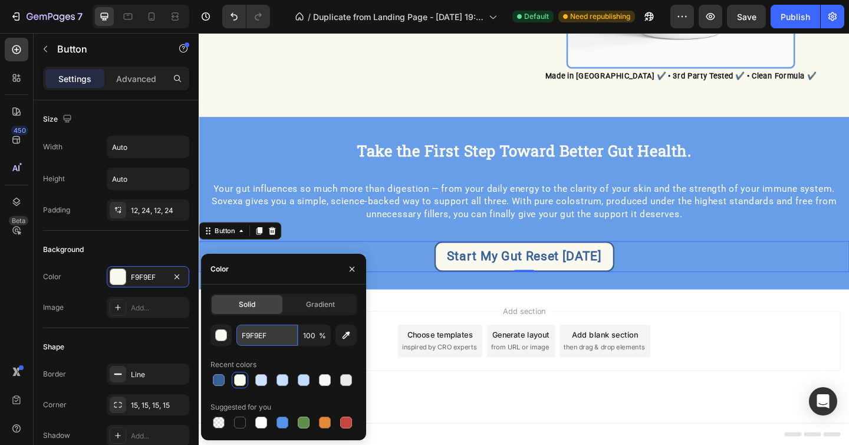
click at [258, 337] on input "F9F9EF" at bounding box center [266, 334] width 61 height 21
click at [433, 242] on p at bounding box center [552, 243] width 689 height 13
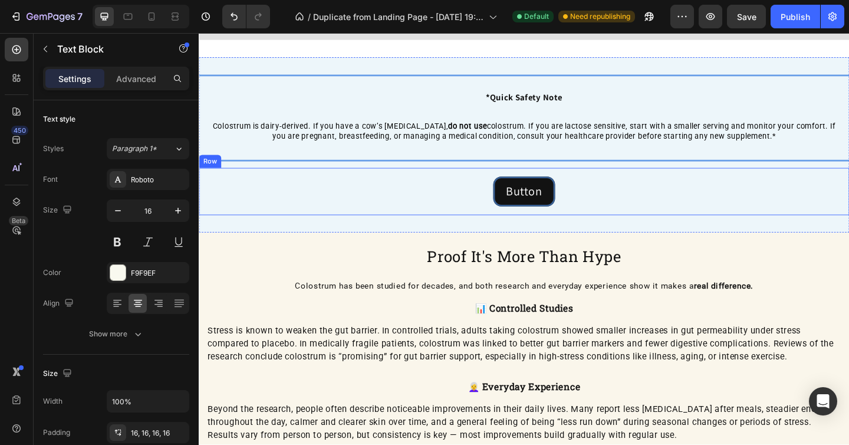
scroll to position [1531, 0]
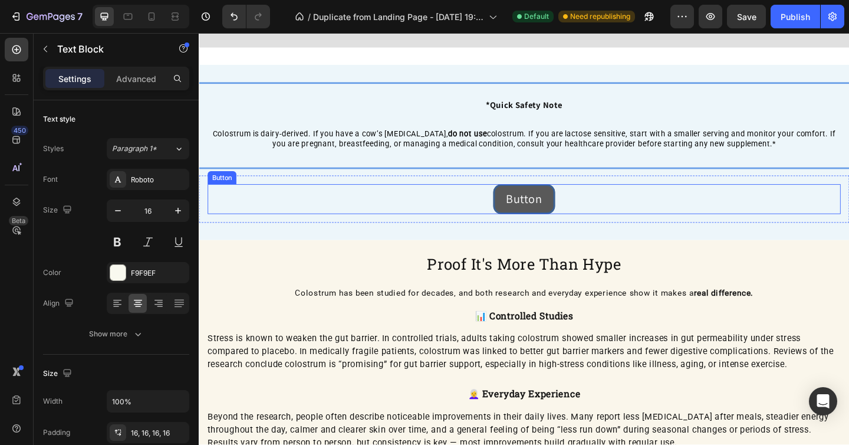
click at [578, 208] on button "Button" at bounding box center [553, 213] width 68 height 32
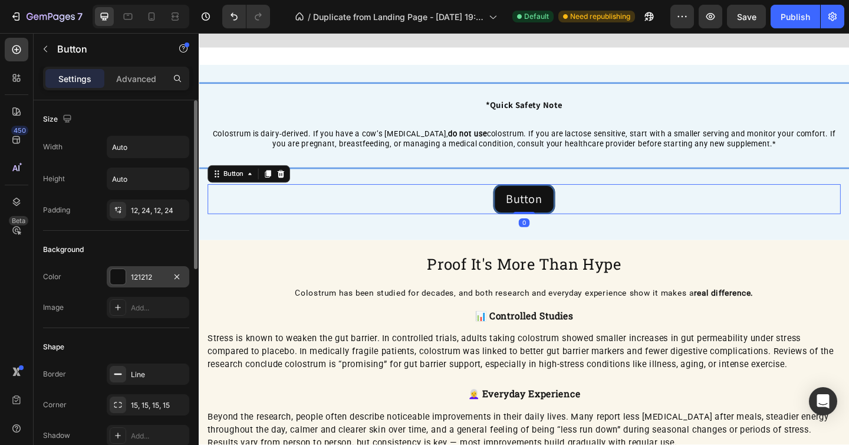
click at [143, 280] on div "121212" at bounding box center [148, 277] width 34 height 11
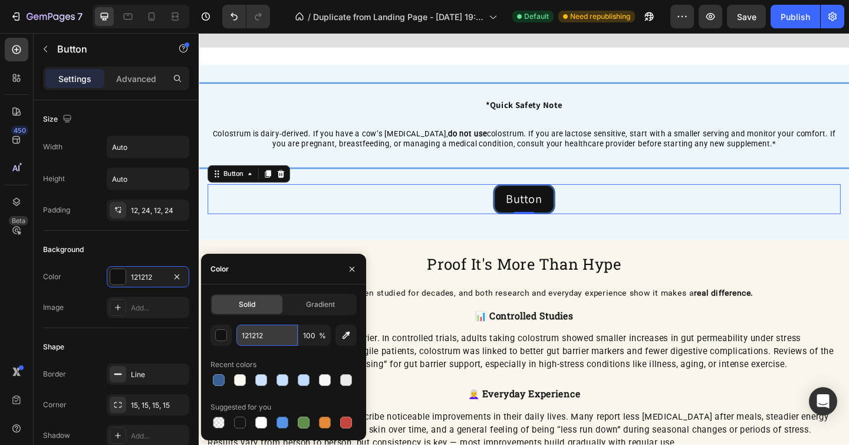
click at [271, 340] on input "121212" at bounding box center [266, 334] width 61 height 21
paste input "F9F9EF"
type input "F9F9EF"
click at [552, 208] on p "Button" at bounding box center [552, 214] width 39 height 18
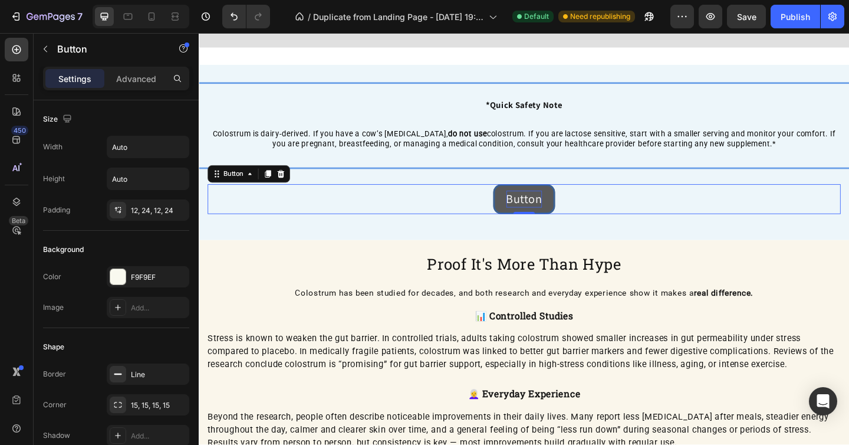
click at [552, 208] on p "Button" at bounding box center [552, 214] width 39 height 18
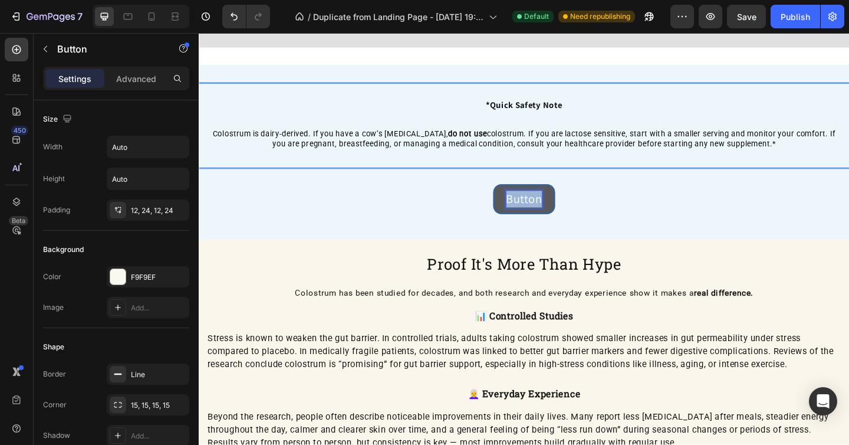
click at [552, 208] on p "Button" at bounding box center [552, 214] width 39 height 18
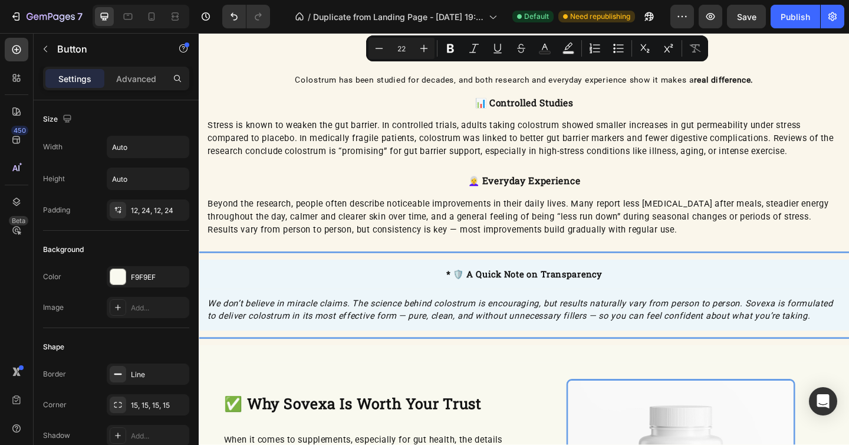
type input "16"
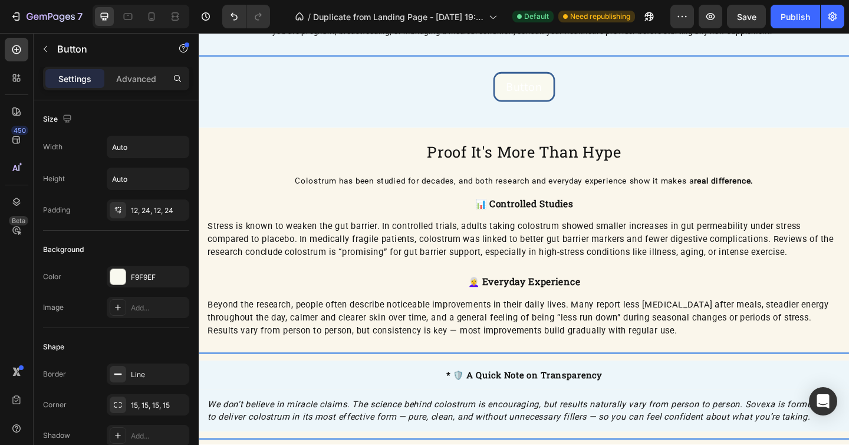
scroll to position [1591, 0]
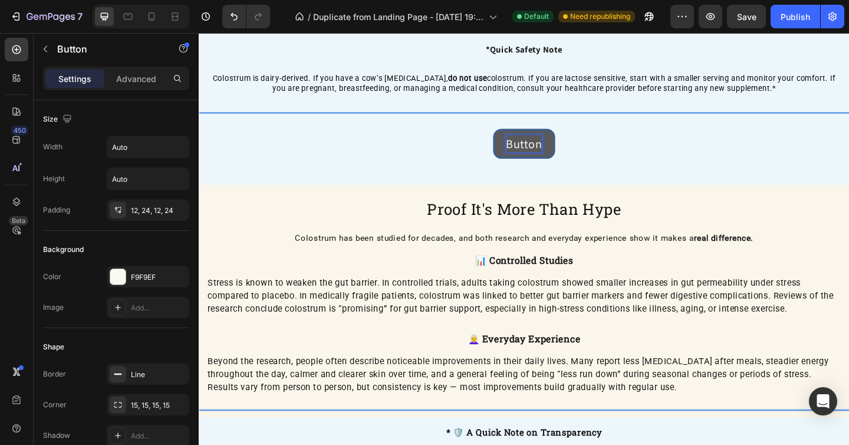
click at [552, 146] on p "Button" at bounding box center [552, 153] width 39 height 18
click at [551, 146] on p "Button" at bounding box center [552, 153] width 39 height 18
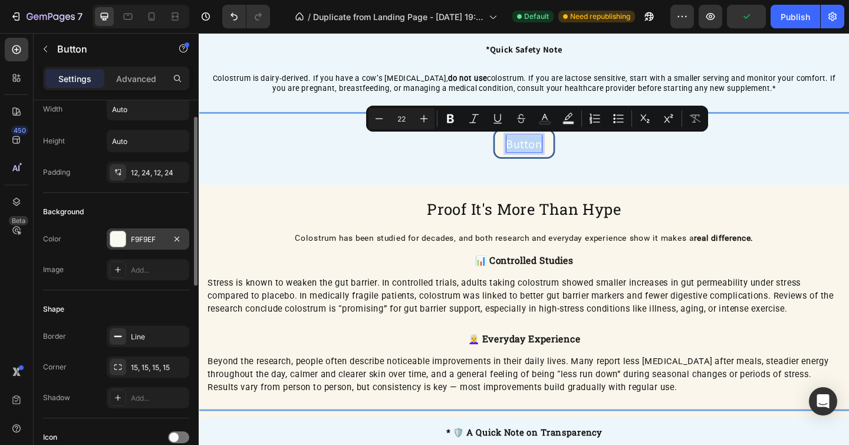
scroll to position [42, 0]
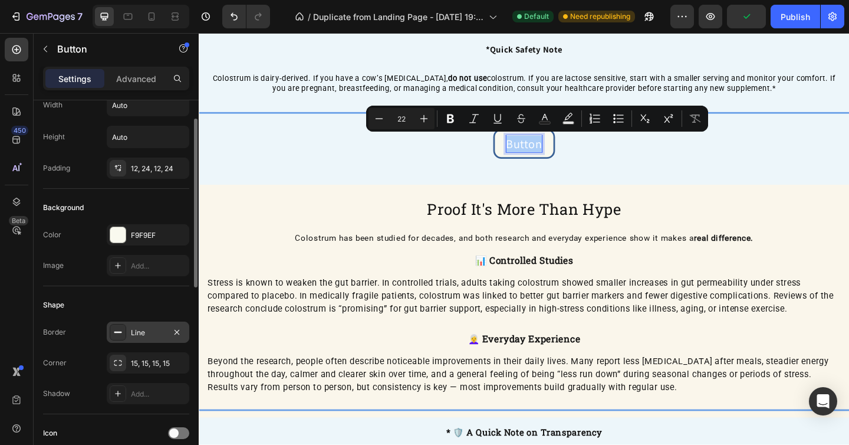
click at [151, 334] on div "Line" at bounding box center [148, 332] width 34 height 11
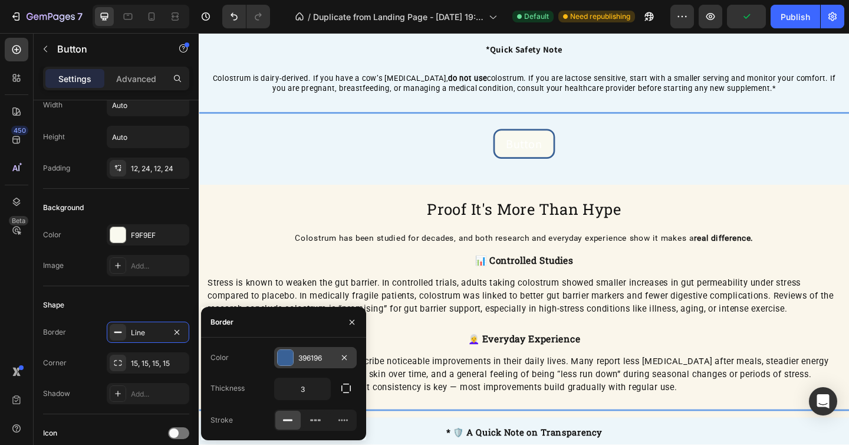
click at [303, 361] on div "396196" at bounding box center [315, 358] width 34 height 11
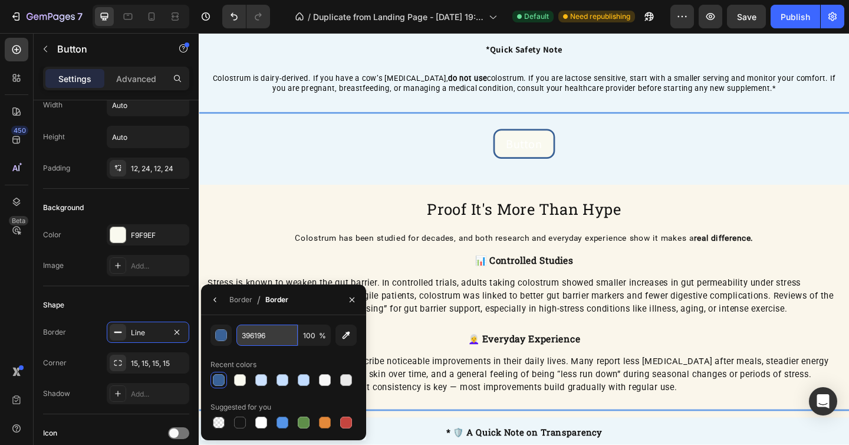
click at [259, 334] on input "396196" at bounding box center [266, 334] width 61 height 21
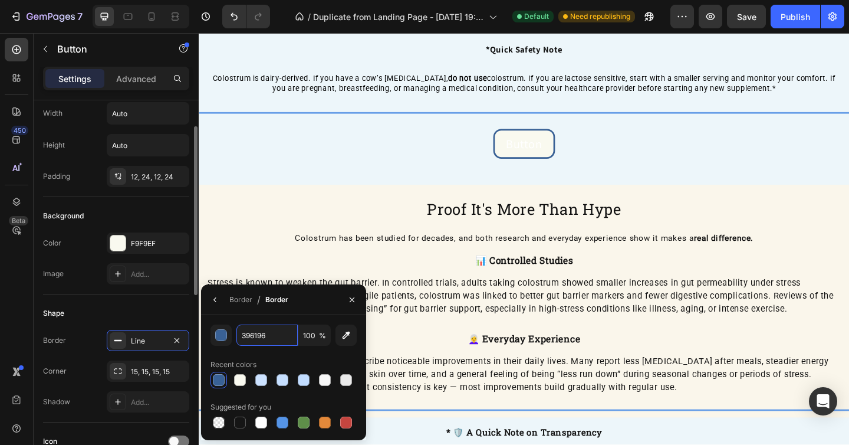
scroll to position [32, 0]
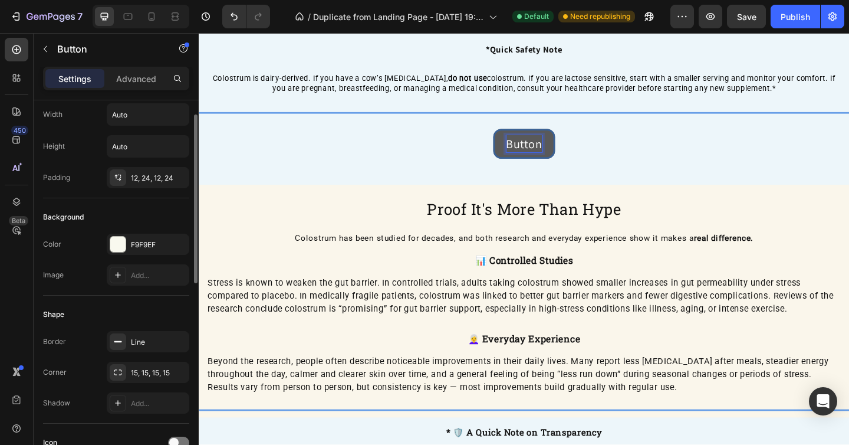
click at [557, 152] on p "Button" at bounding box center [552, 153] width 39 height 18
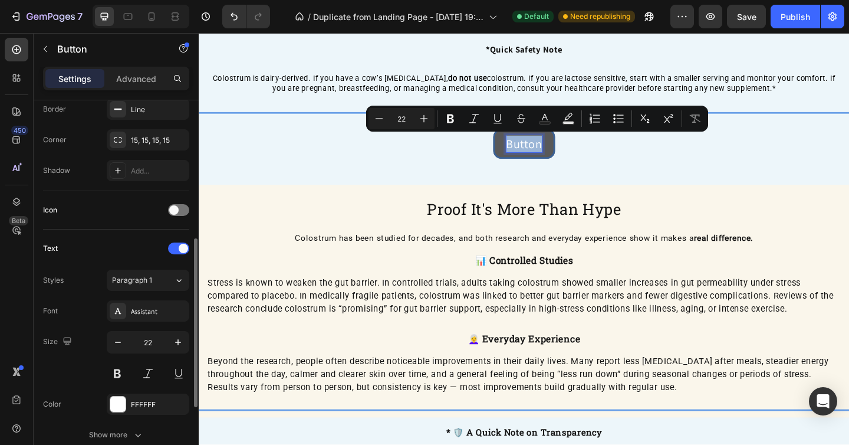
scroll to position [278, 0]
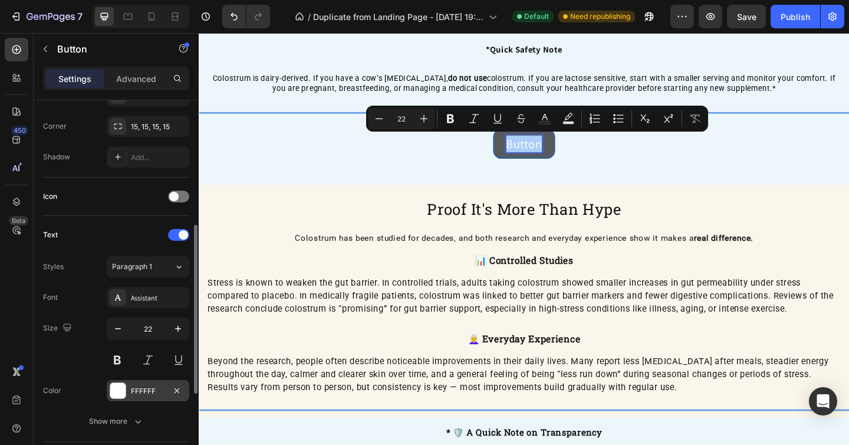
click at [146, 394] on div "FFFFFF" at bounding box center [148, 391] width 34 height 11
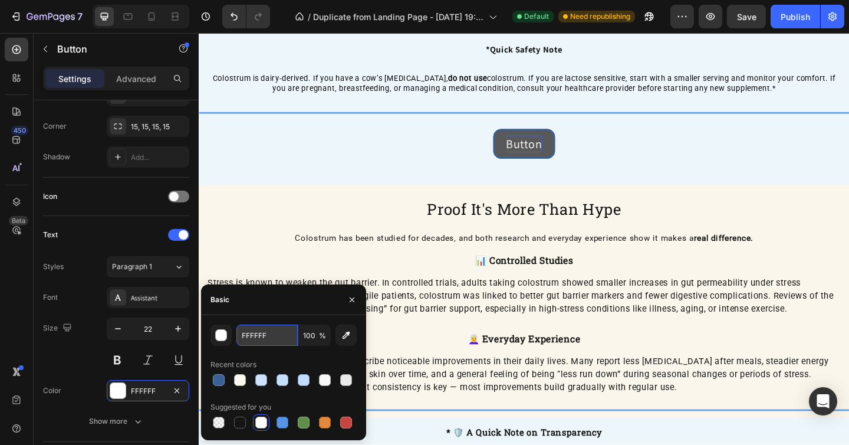
click at [275, 338] on input "FFFFFF" at bounding box center [266, 334] width 61 height 21
paste input "396196"
type input "396196"
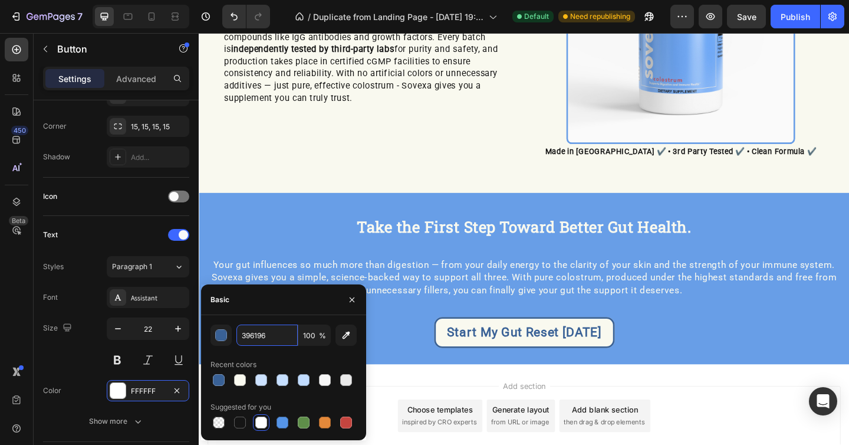
scroll to position [2281, 0]
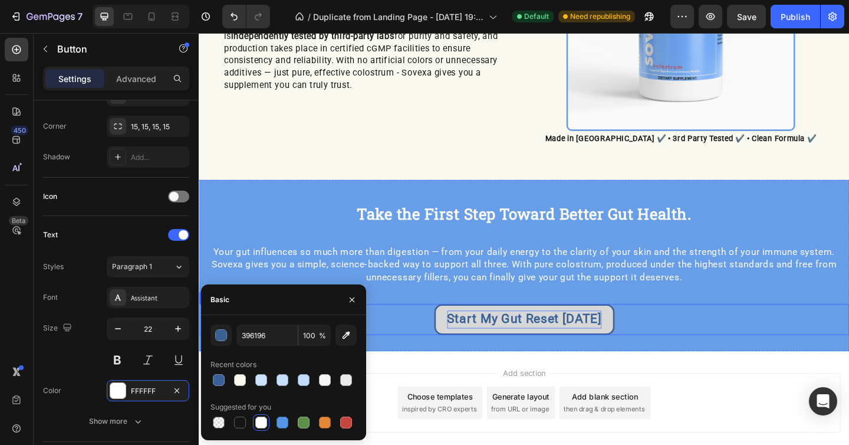
click at [565, 335] on p "Start My Gut Reset [DATE]" at bounding box center [553, 344] width 168 height 19
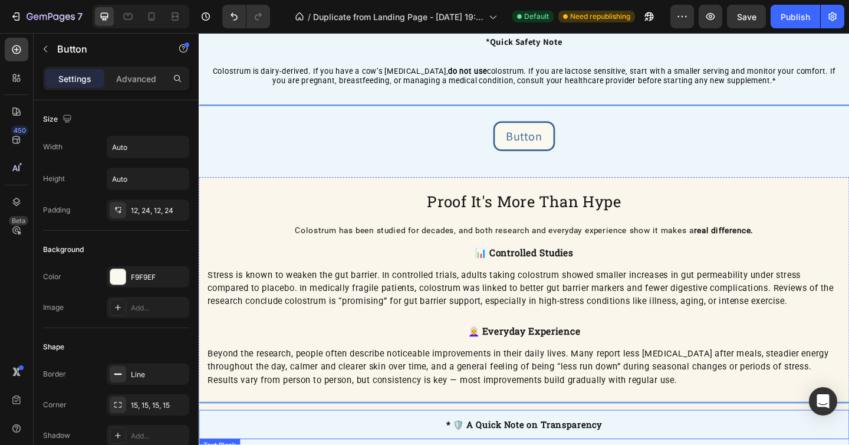
scroll to position [1594, 0]
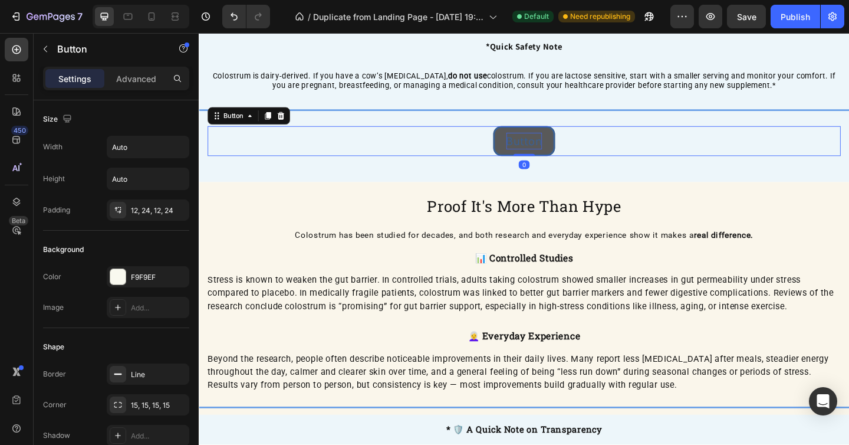
click at [552, 141] on p "Button" at bounding box center [552, 150] width 39 height 18
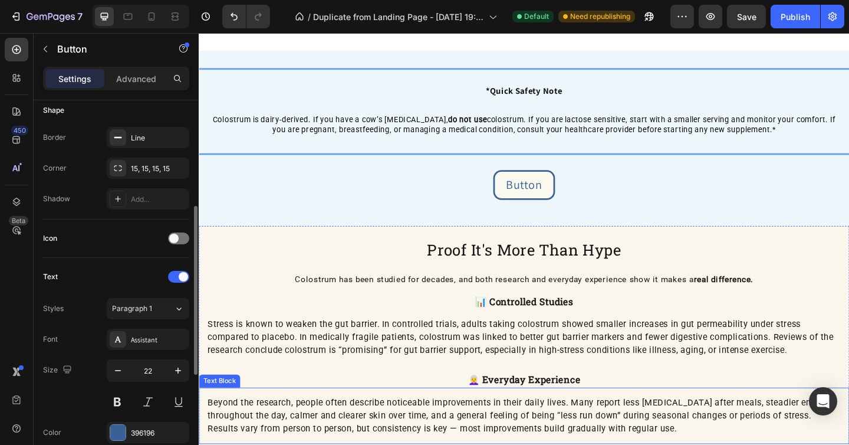
scroll to position [1462, 0]
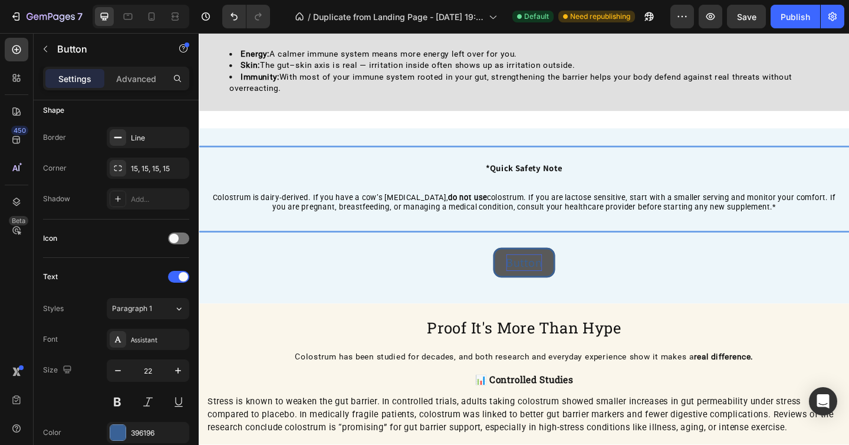
click at [534, 283] on p "Button" at bounding box center [552, 283] width 39 height 18
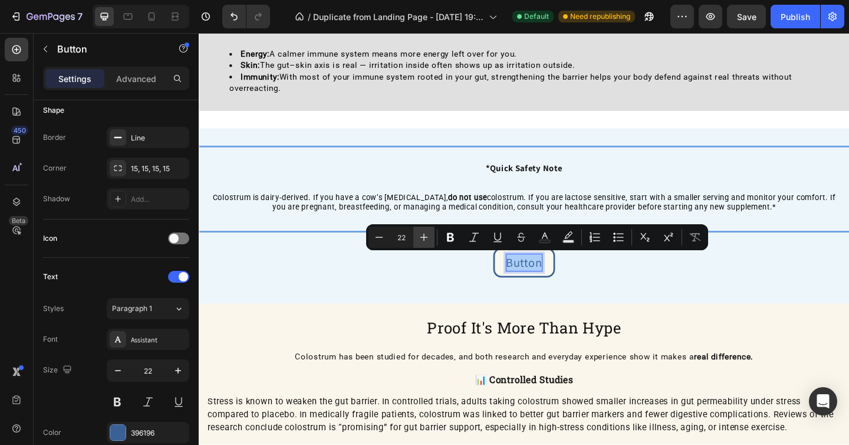
click at [422, 243] on button "Plus" at bounding box center [423, 236] width 21 height 21
type input "23"
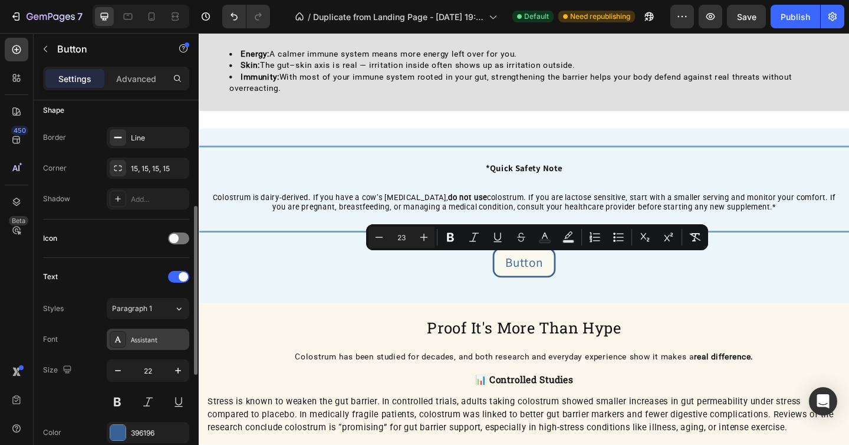
click at [160, 340] on div "Assistant" at bounding box center [158, 339] width 55 height 11
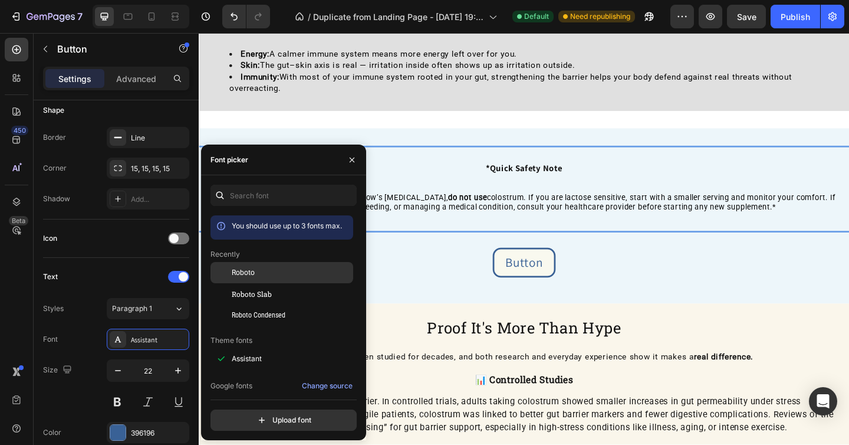
click at [287, 267] on div "Roboto" at bounding box center [291, 272] width 119 height 11
click at [353, 161] on icon "button" at bounding box center [352, 159] width 5 height 5
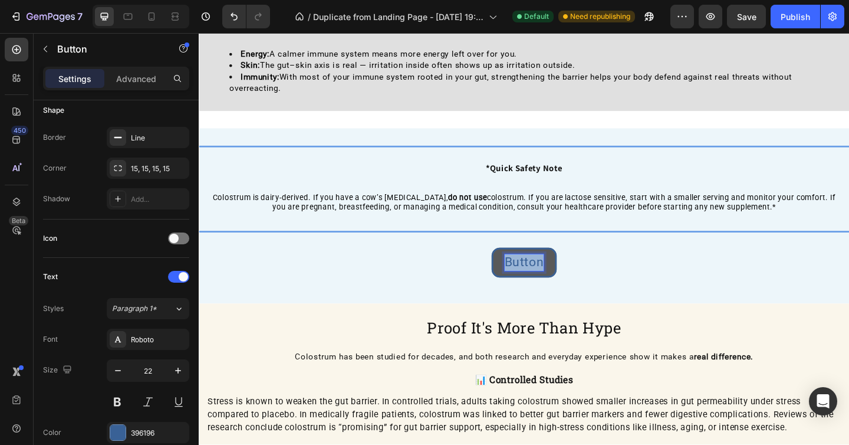
click at [559, 282] on span "Button" at bounding box center [552, 282] width 43 height 16
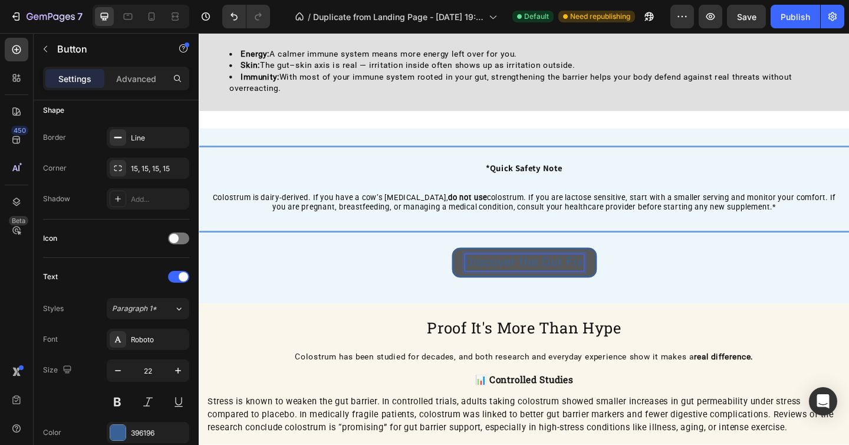
click at [559, 282] on span "Discover the Gut Fix" at bounding box center [552, 282] width 129 height 16
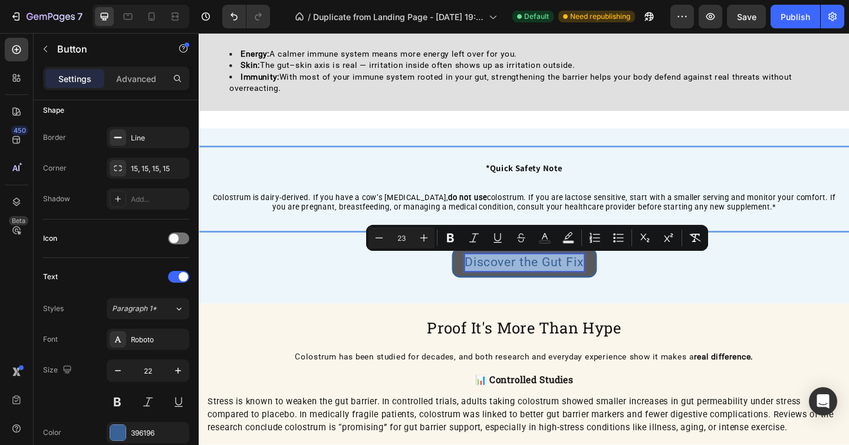
click at [485, 292] on button "Discover the Gut Fix" at bounding box center [552, 282] width 157 height 32
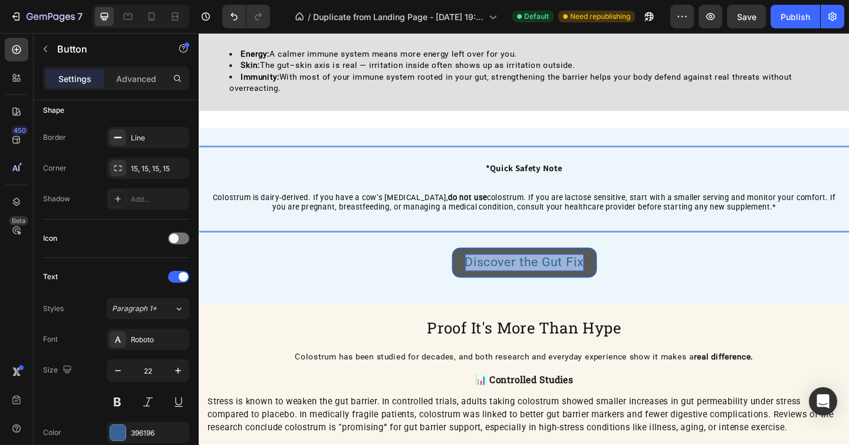
click at [480, 285] on button "Discover the Gut Fix" at bounding box center [552, 282] width 157 height 32
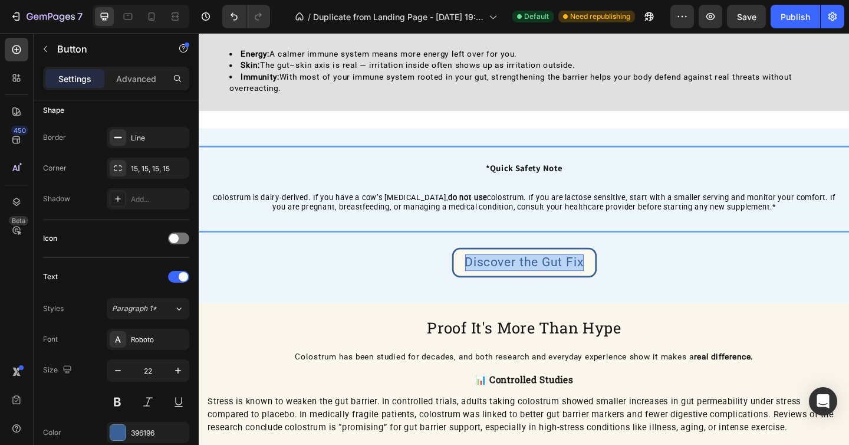
click at [426, 304] on div "Discover the Gut Fix Button Row" at bounding box center [552, 282] width 707 height 51
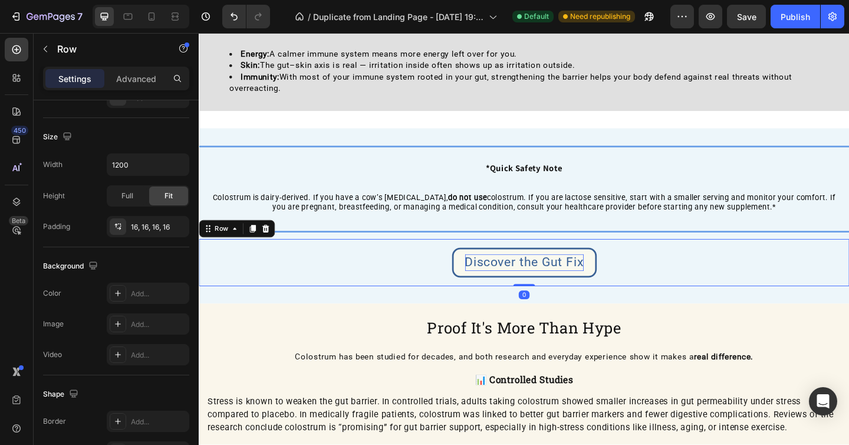
scroll to position [0, 0]
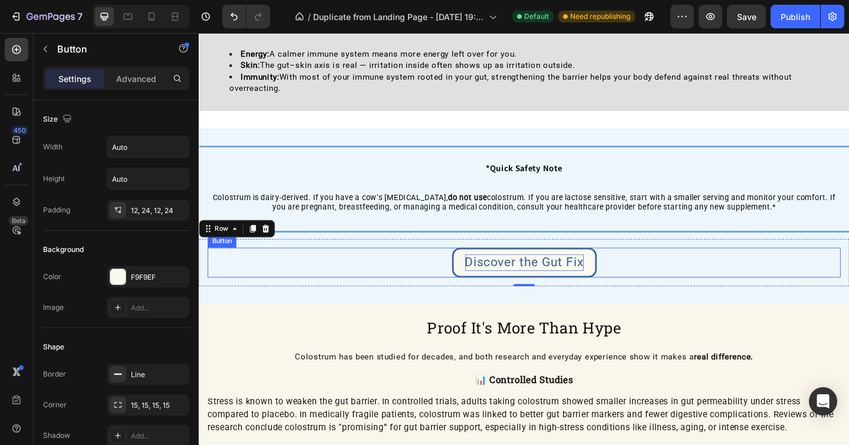
click at [552, 281] on span "Discover the Gut Fix" at bounding box center [552, 282] width 129 height 16
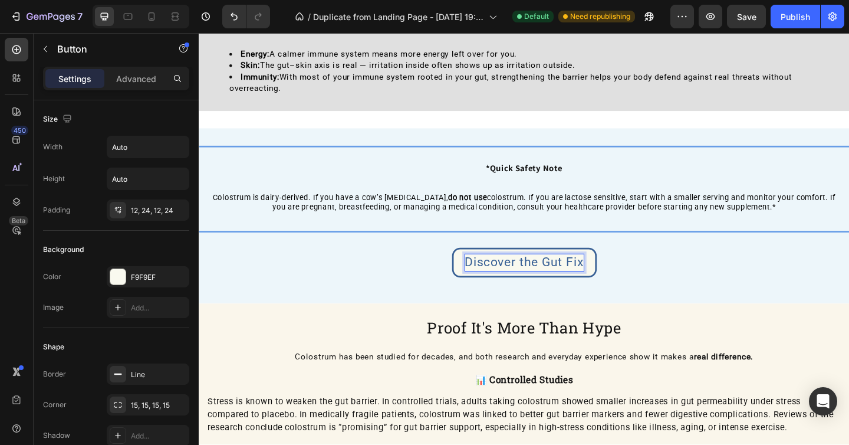
click at [552, 281] on span "Discover the Gut Fix" at bounding box center [552, 282] width 129 height 16
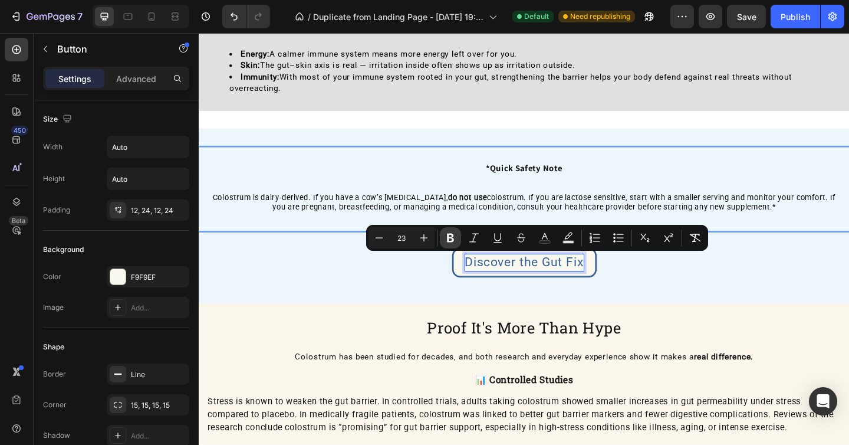
click at [447, 236] on icon "Editor contextual toolbar" at bounding box center [450, 237] width 7 height 9
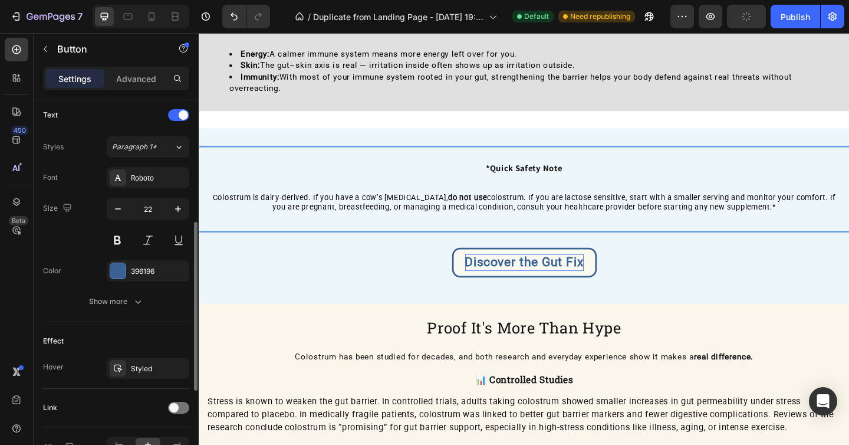
scroll to position [413, 0]
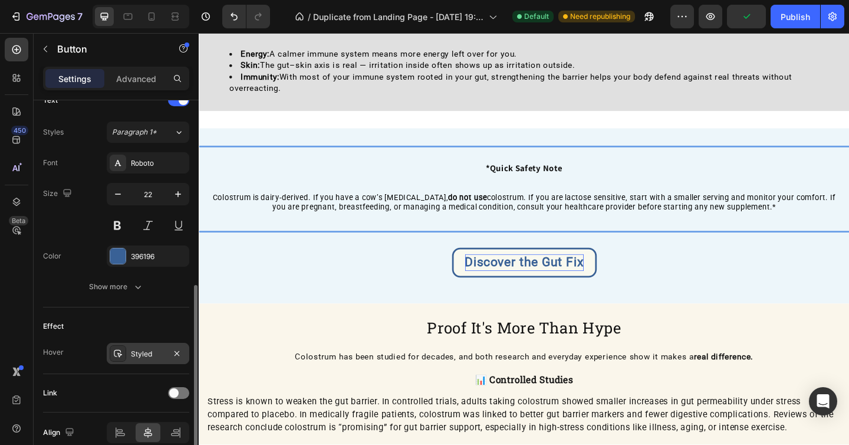
click at [154, 353] on div "Styled" at bounding box center [148, 353] width 34 height 11
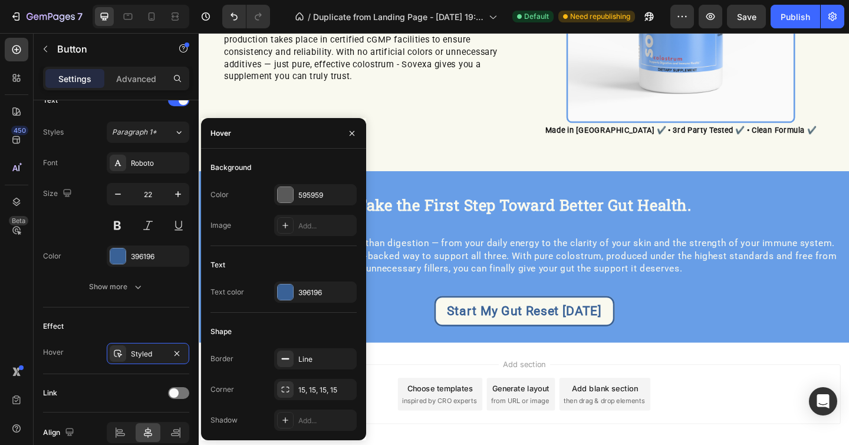
scroll to position [2349, 0]
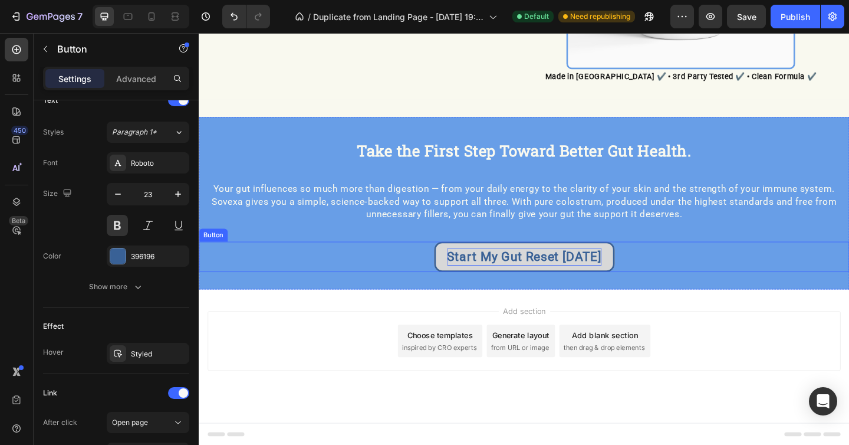
click at [589, 271] on p "Start My Gut Reset [DATE]" at bounding box center [553, 276] width 168 height 19
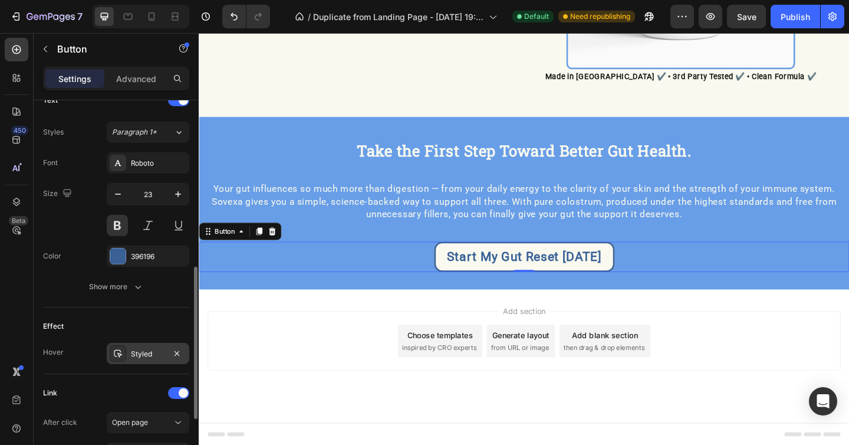
click at [136, 355] on div "Styled" at bounding box center [148, 353] width 34 height 11
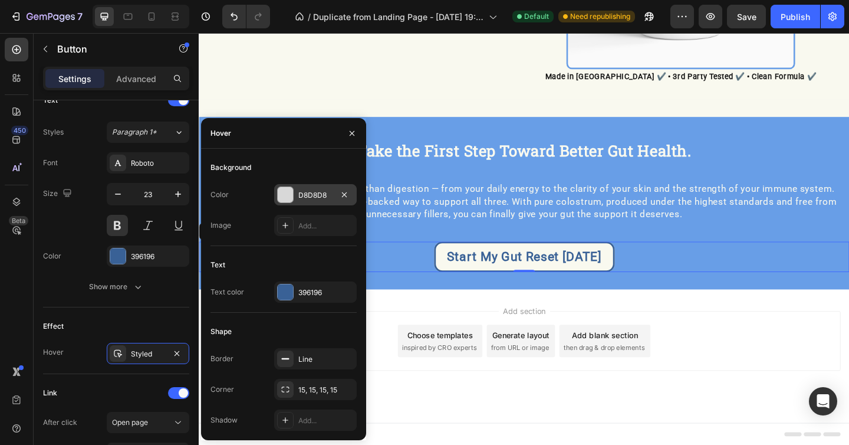
click at [315, 199] on div "D8D8D8" at bounding box center [315, 195] width 34 height 11
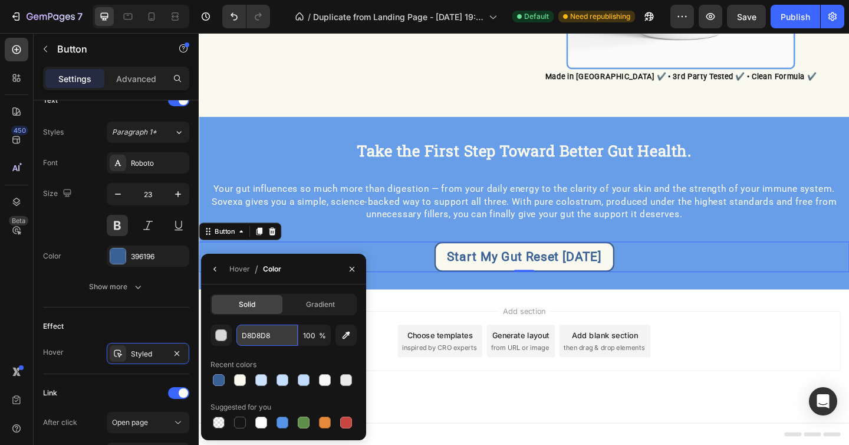
click at [266, 332] on input "D8D8D8" at bounding box center [266, 334] width 61 height 21
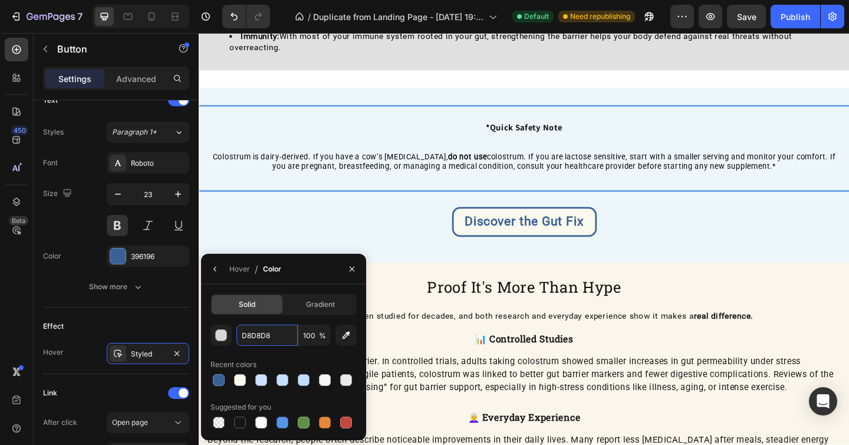
scroll to position [1497, 0]
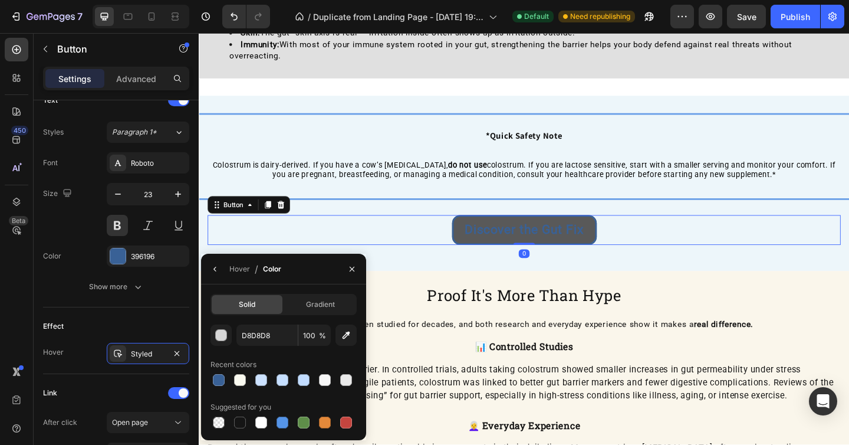
click at [547, 258] on button "Discover the Gut Fix" at bounding box center [552, 247] width 157 height 32
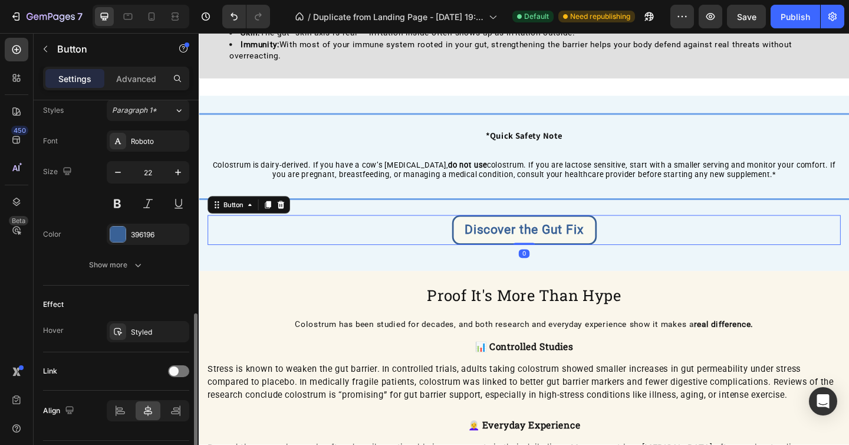
scroll to position [462, 0]
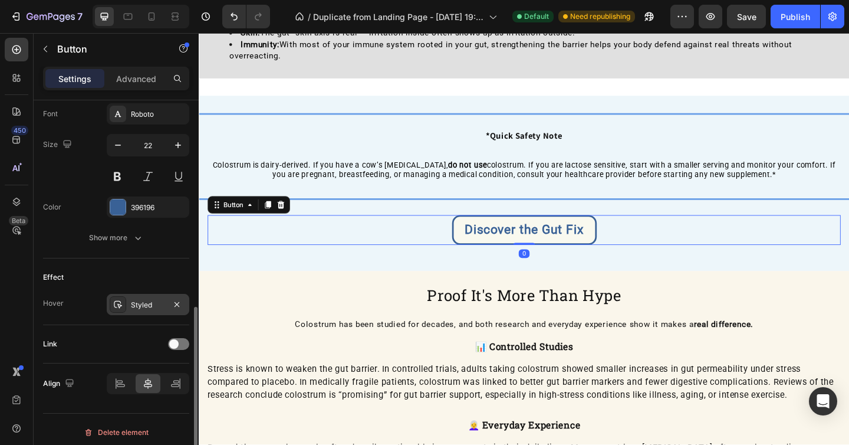
click at [144, 306] on div "Styled" at bounding box center [148, 304] width 34 height 11
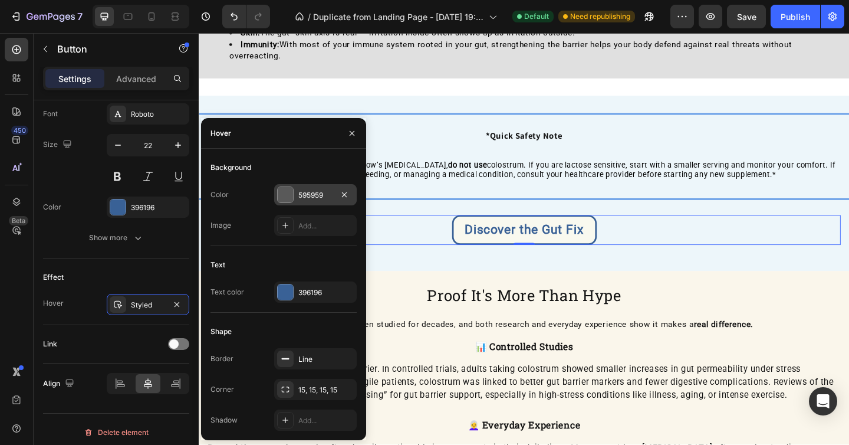
click at [317, 192] on div "595959" at bounding box center [315, 195] width 34 height 11
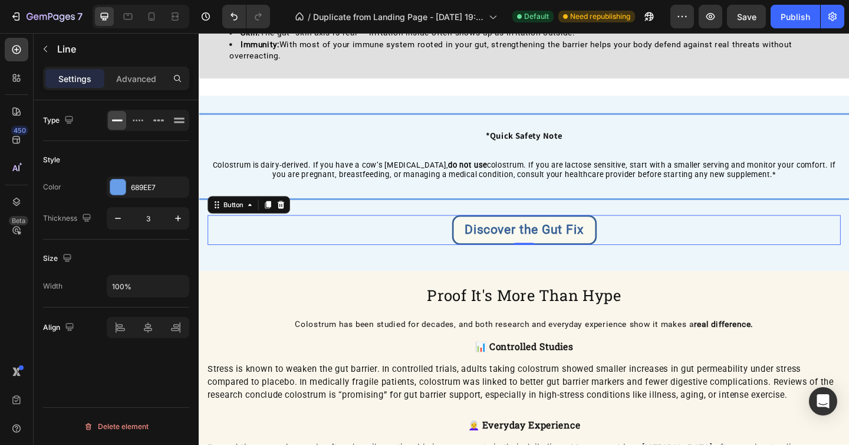
click at [327, 206] on div "Title Line" at bounding box center [552, 214] width 707 height 16
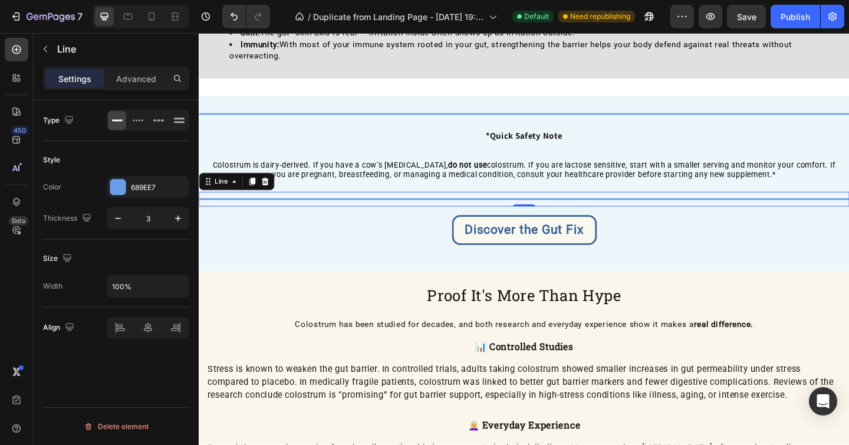
click at [327, 206] on div "Title Line 0" at bounding box center [552, 214] width 707 height 16
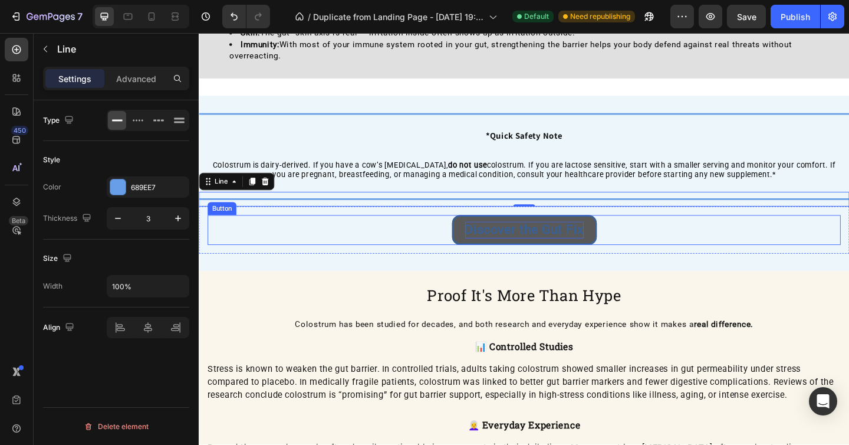
click at [572, 251] on strong "Discover the Gut Fix" at bounding box center [552, 247] width 129 height 16
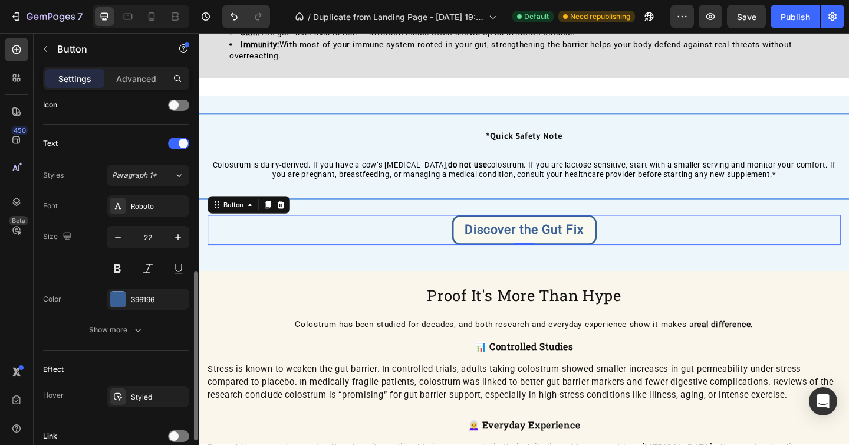
scroll to position [374, 0]
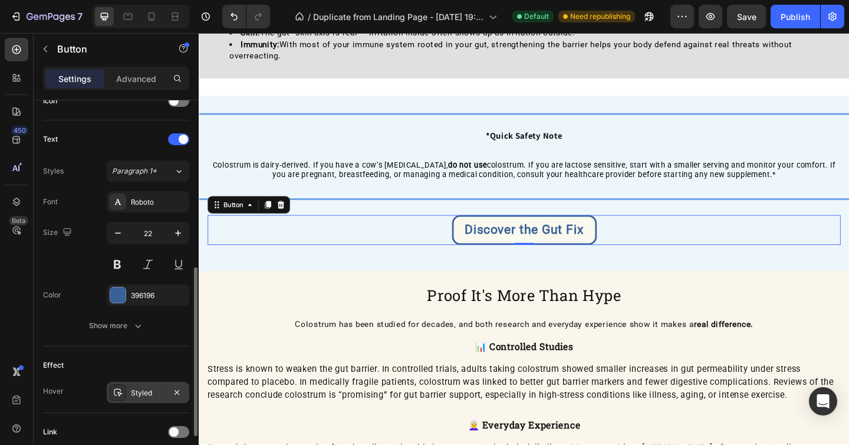
click at [153, 391] on div "Styled" at bounding box center [148, 392] width 34 height 11
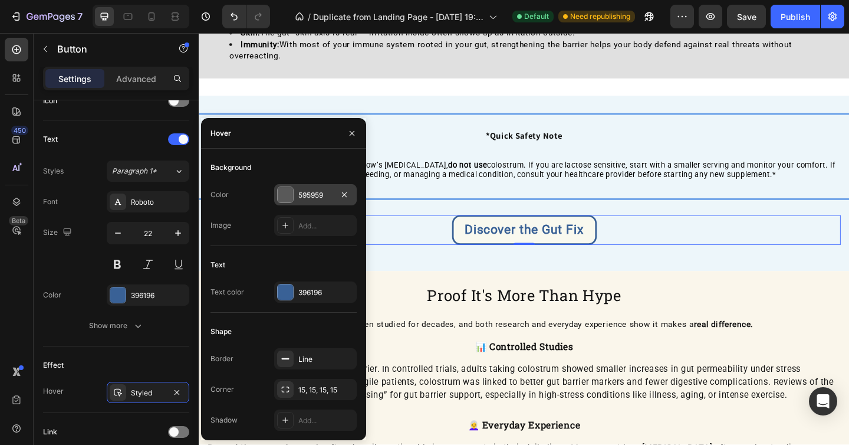
click at [318, 195] on div "595959" at bounding box center [315, 195] width 34 height 11
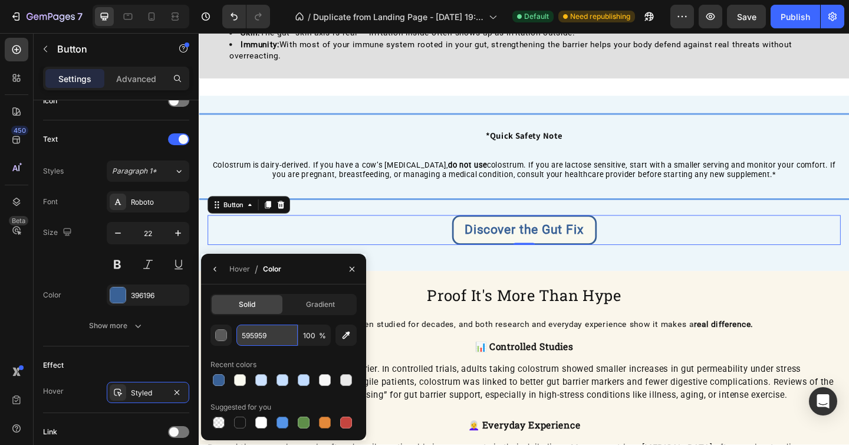
click at [284, 338] on input "595959" at bounding box center [266, 334] width 61 height 21
paste input "D8D8D8"
type input "D8D8D8"
click at [811, 12] on button "Publish" at bounding box center [796, 17] width 50 height 24
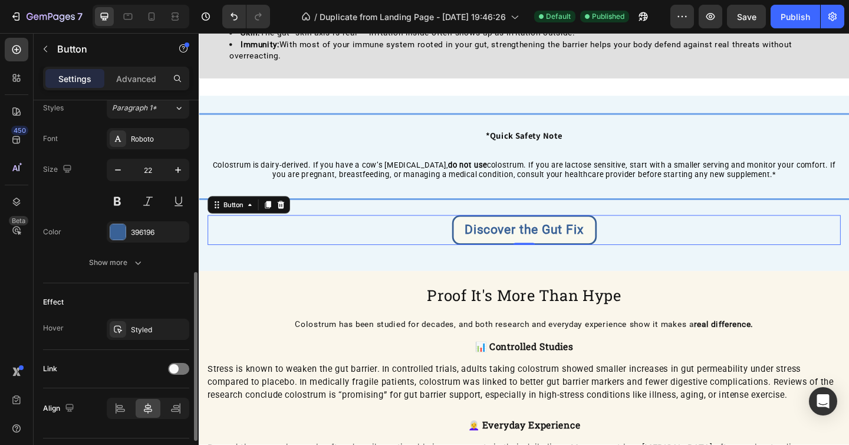
scroll to position [467, 0]
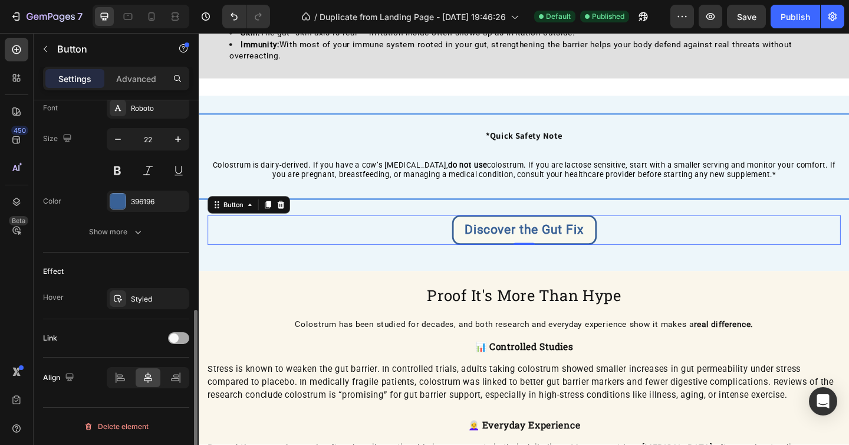
click at [185, 337] on div at bounding box center [178, 338] width 21 height 12
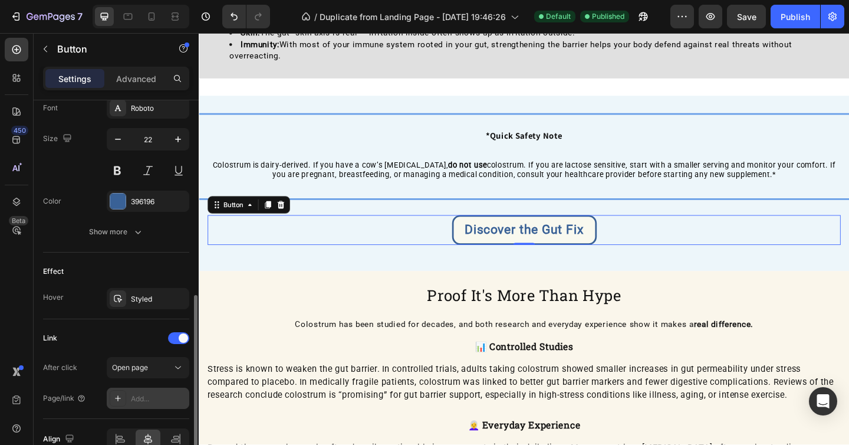
click at [159, 397] on div "Add..." at bounding box center [158, 398] width 55 height 11
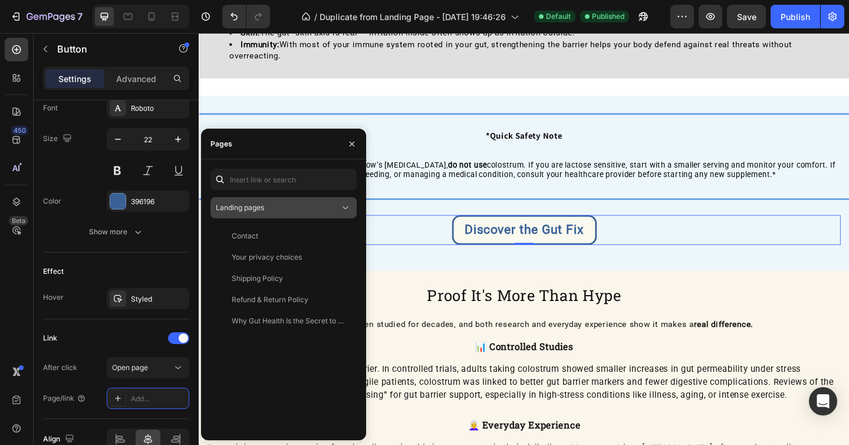
click at [323, 206] on div "Landing pages" at bounding box center [278, 207] width 124 height 11
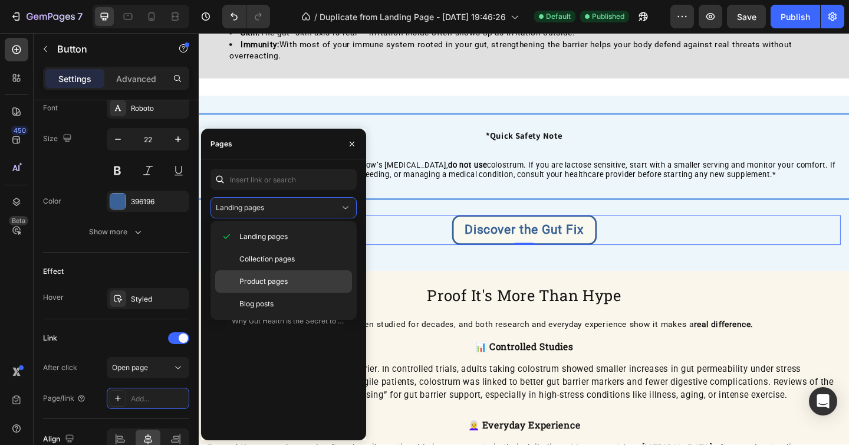
click at [284, 276] on span "Product pages" at bounding box center [263, 281] width 48 height 11
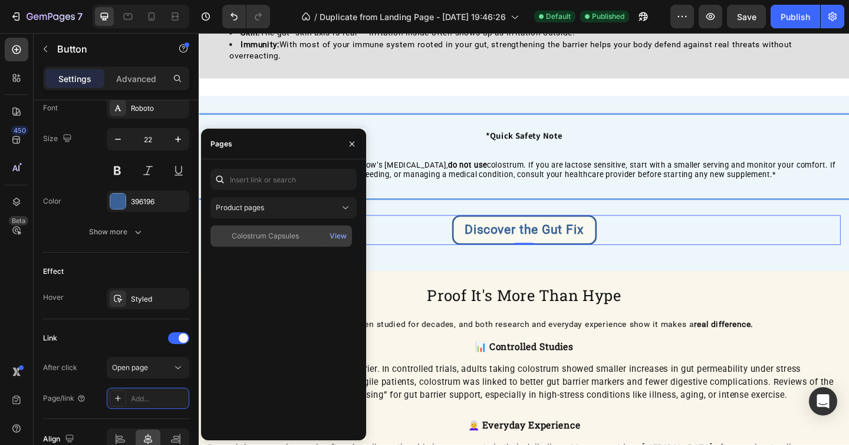
click at [291, 229] on div "Colostrum Capsules View" at bounding box center [280, 235] width 141 height 21
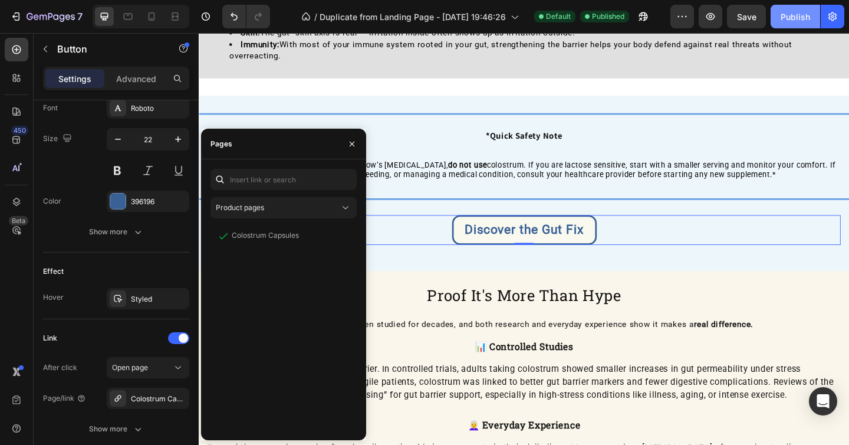
click at [791, 24] on button "Publish" at bounding box center [796, 17] width 50 height 24
